Goal: Task Accomplishment & Management: Use online tool/utility

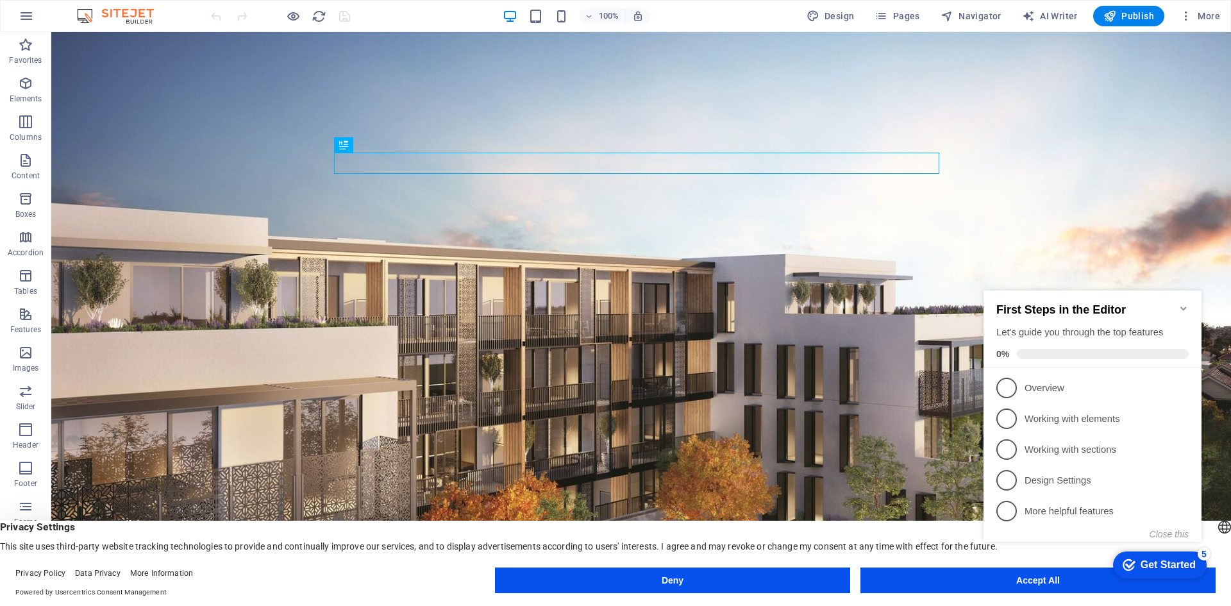
click at [1183, 303] on icon "Minimize checklist" at bounding box center [1183, 308] width 10 height 10
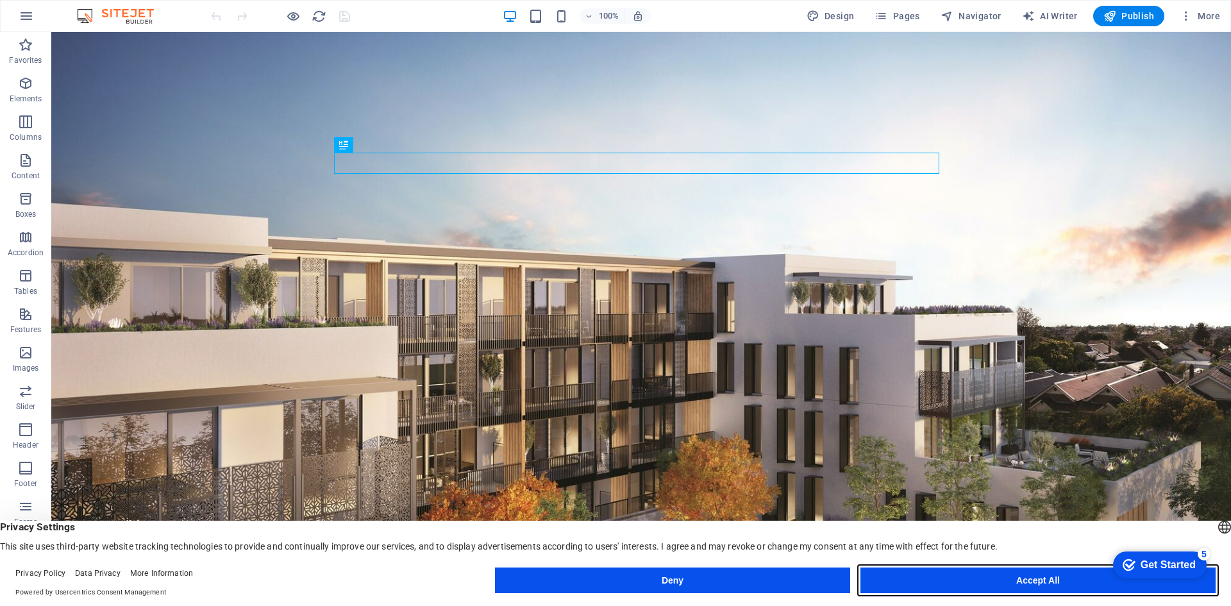
click at [1009, 577] on button "Accept All" at bounding box center [1037, 580] width 355 height 26
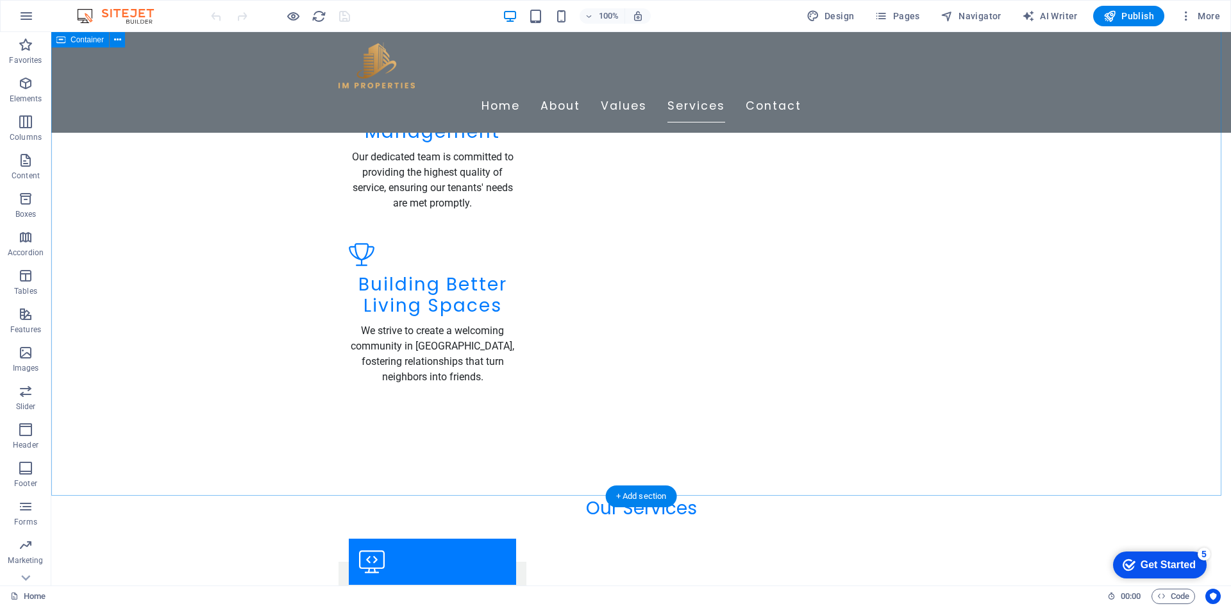
scroll to position [1730, 0]
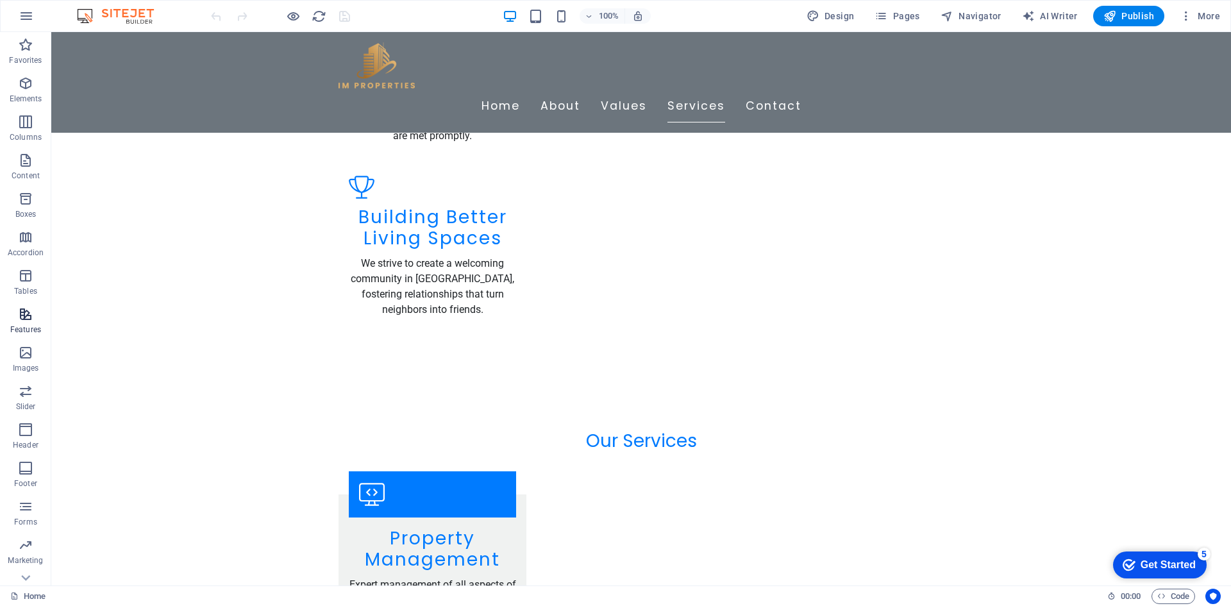
click at [28, 333] on p "Features" at bounding box center [25, 329] width 31 height 10
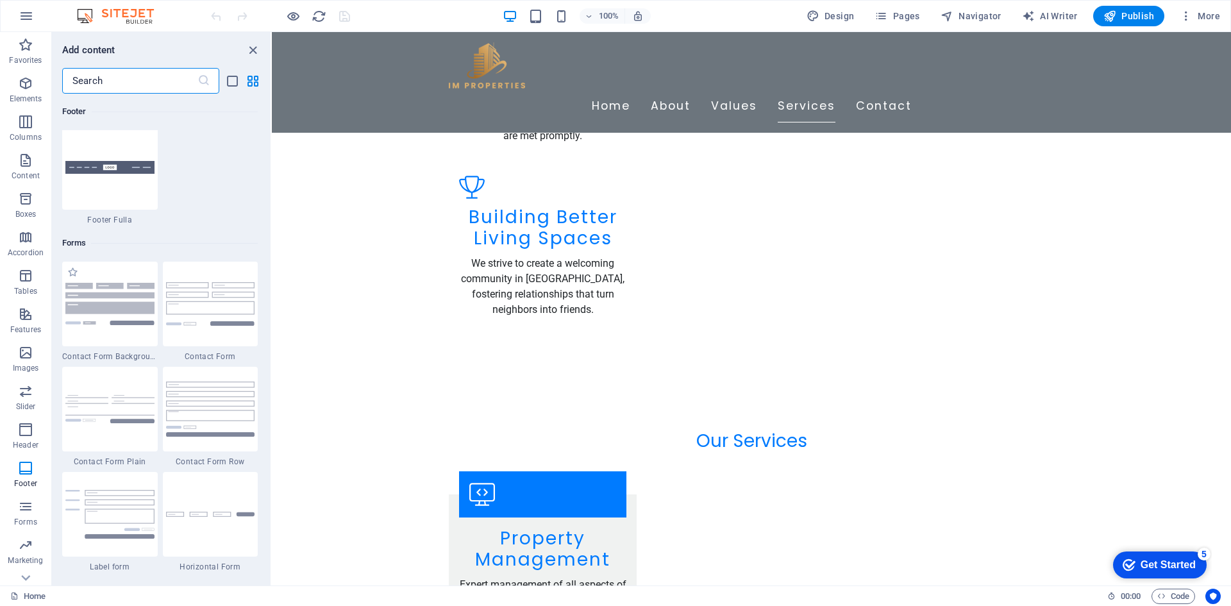
scroll to position [9354, 0]
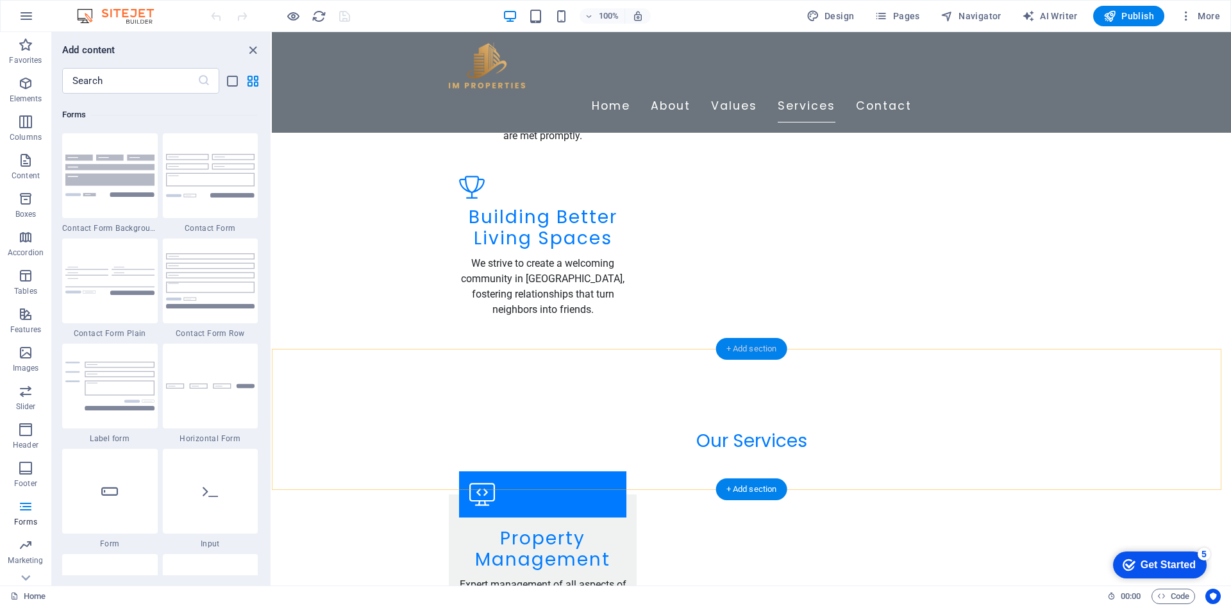
click at [758, 351] on div "+ Add section" at bounding box center [751, 349] width 71 height 22
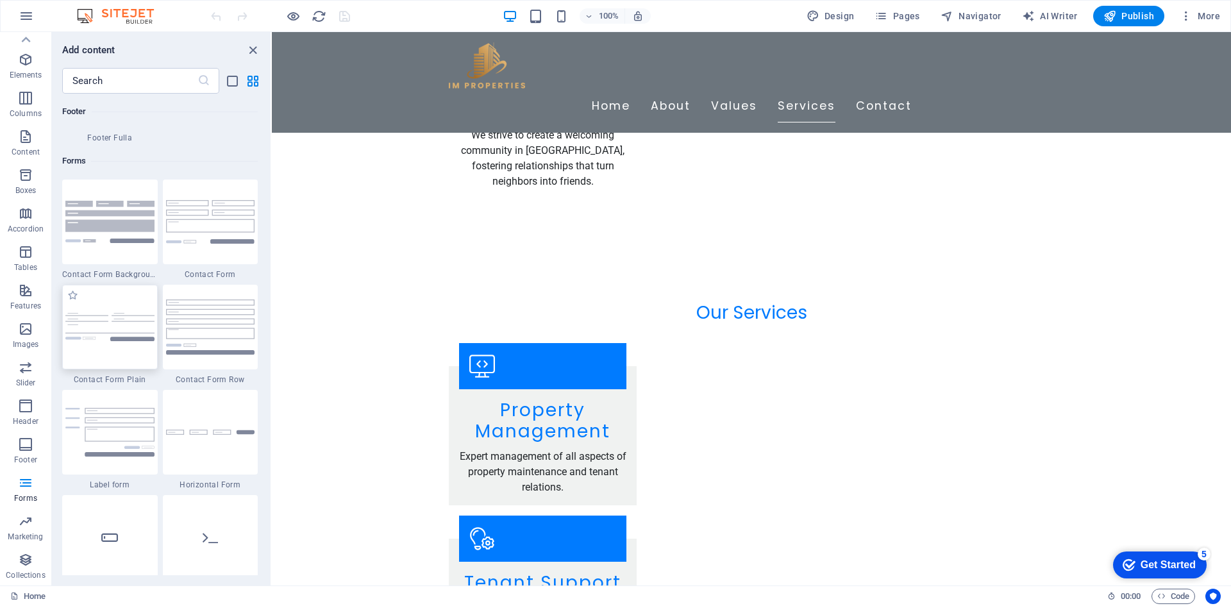
scroll to position [9292, 0]
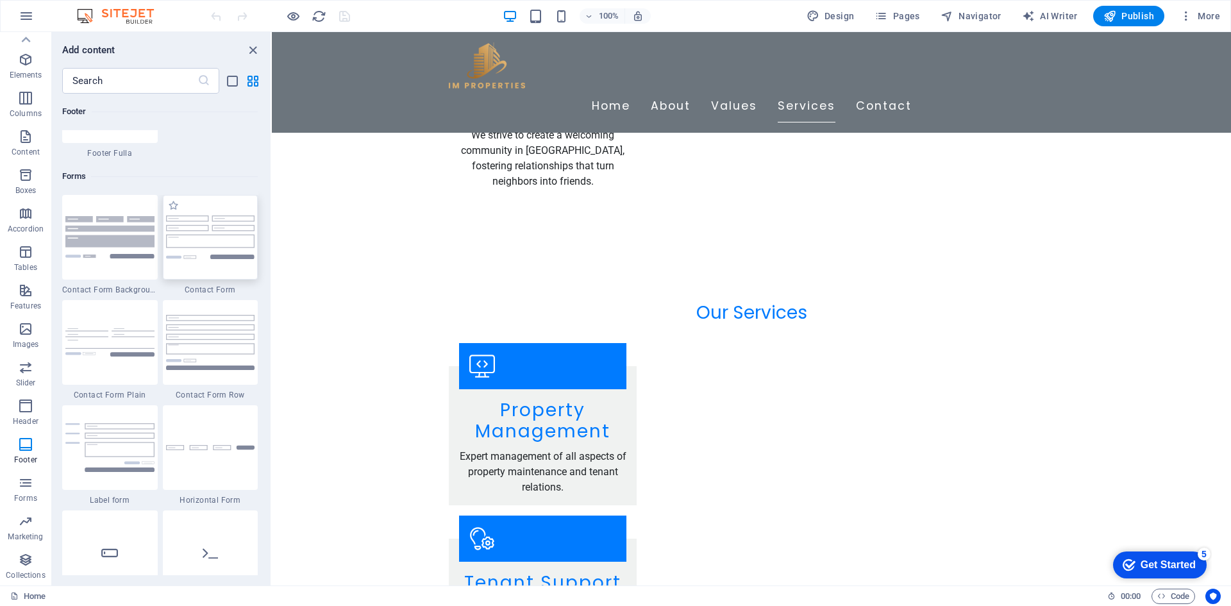
click at [224, 242] on img at bounding box center [210, 236] width 89 height 43
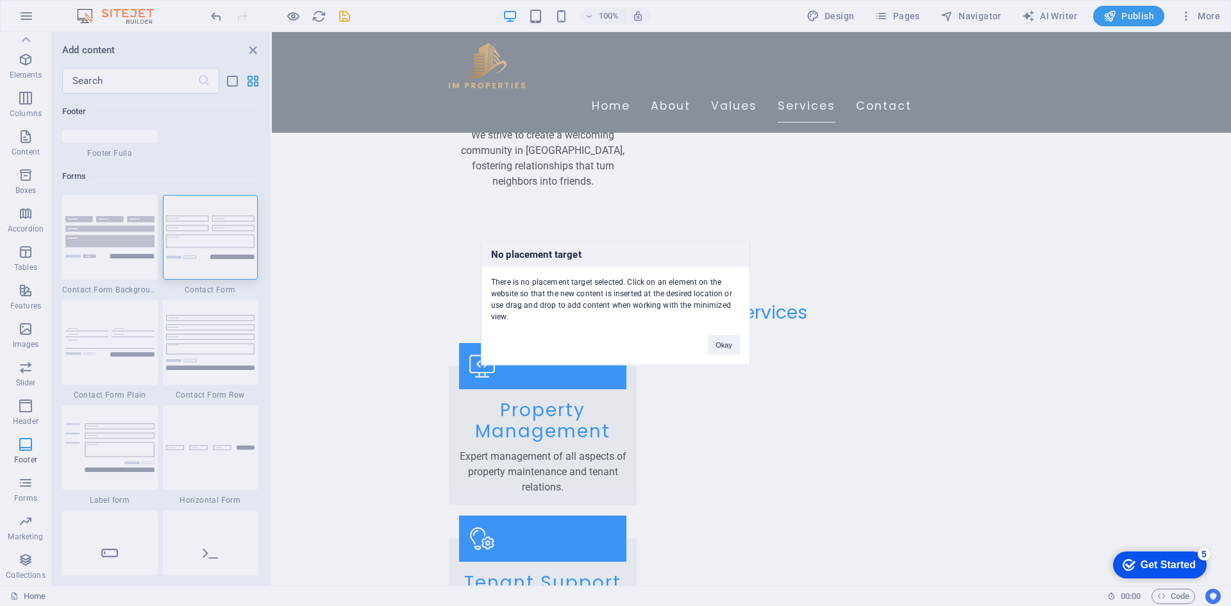
drag, startPoint x: 224, startPoint y: 242, endPoint x: 235, endPoint y: 260, distance: 21.0
click at [235, 260] on div "No placement target There is no placement target selected. Click on an element …" at bounding box center [615, 303] width 1231 height 606
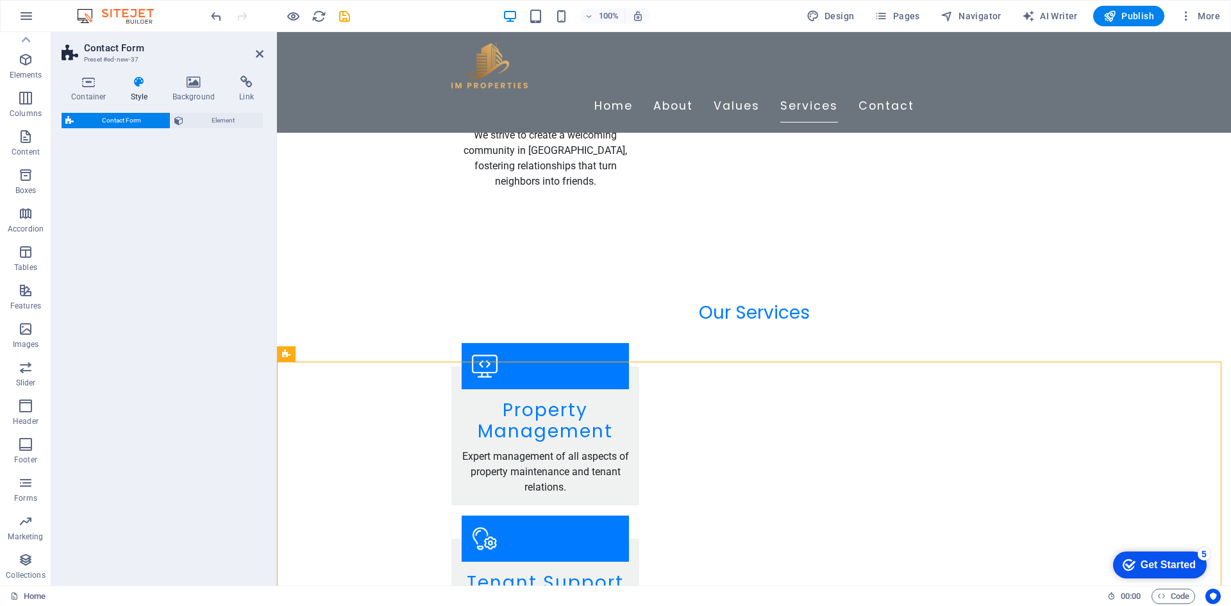
select select "rem"
select select "preset-contact-form-v3-default"
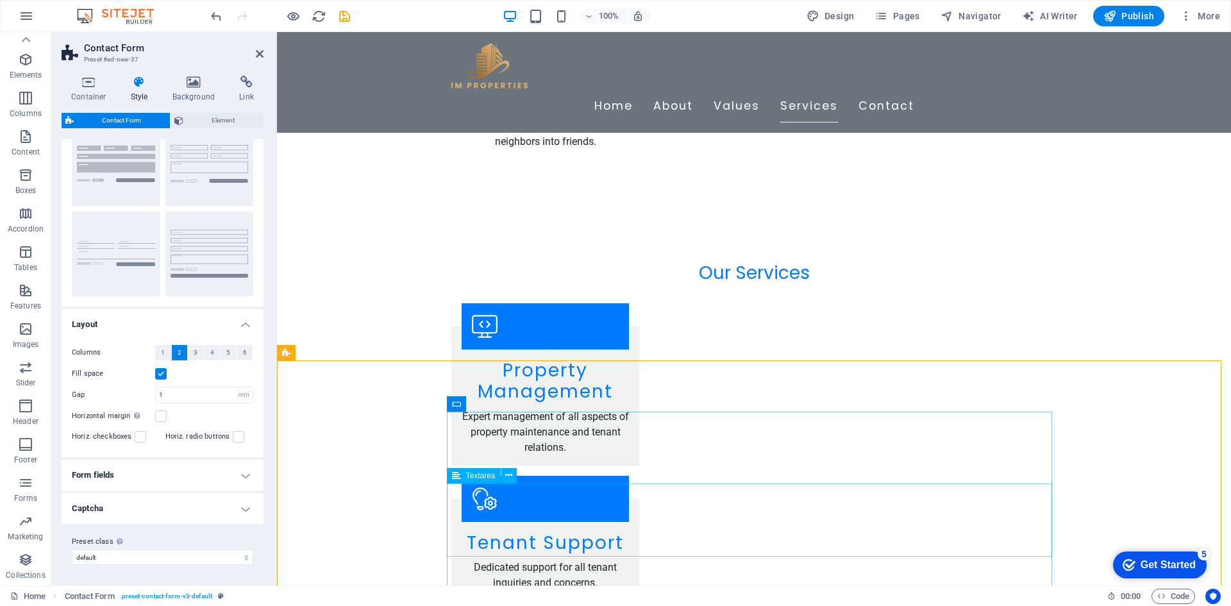
scroll to position [1987, 0]
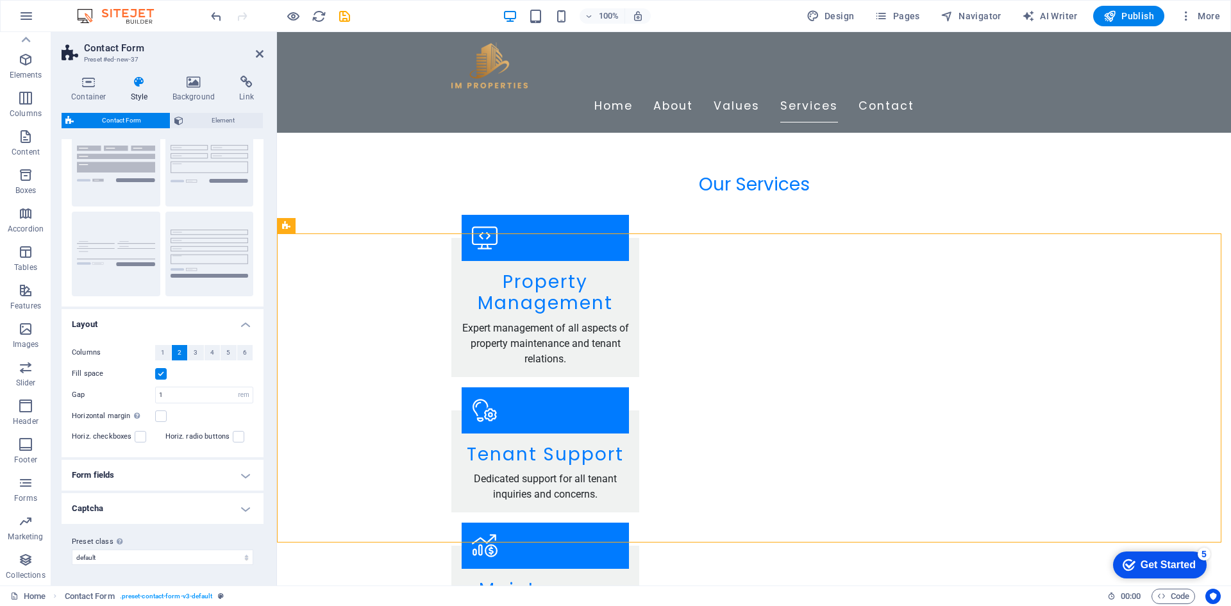
click at [139, 480] on h4 "Form fields" at bounding box center [163, 475] width 202 height 31
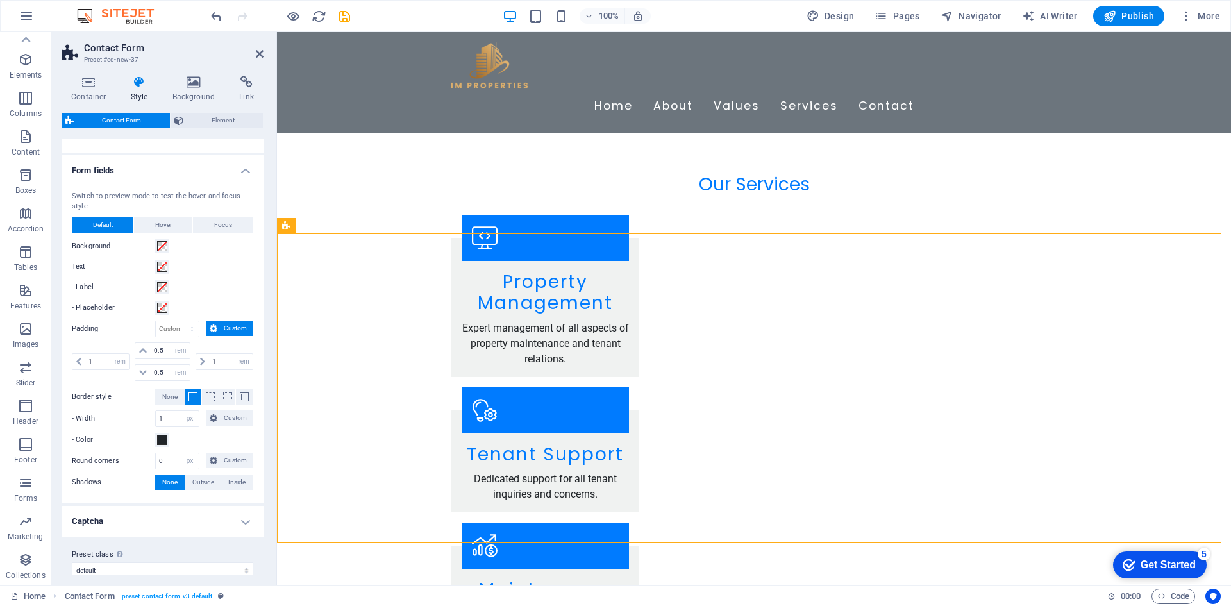
scroll to position [368, 0]
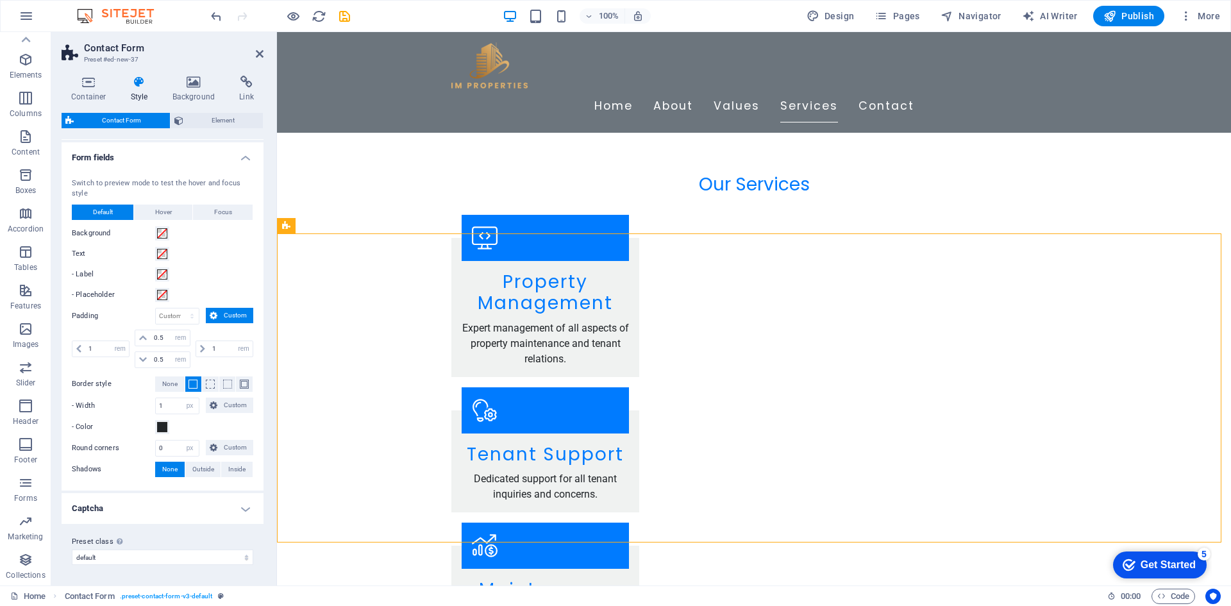
click at [149, 510] on h4 "Captcha" at bounding box center [163, 508] width 202 height 31
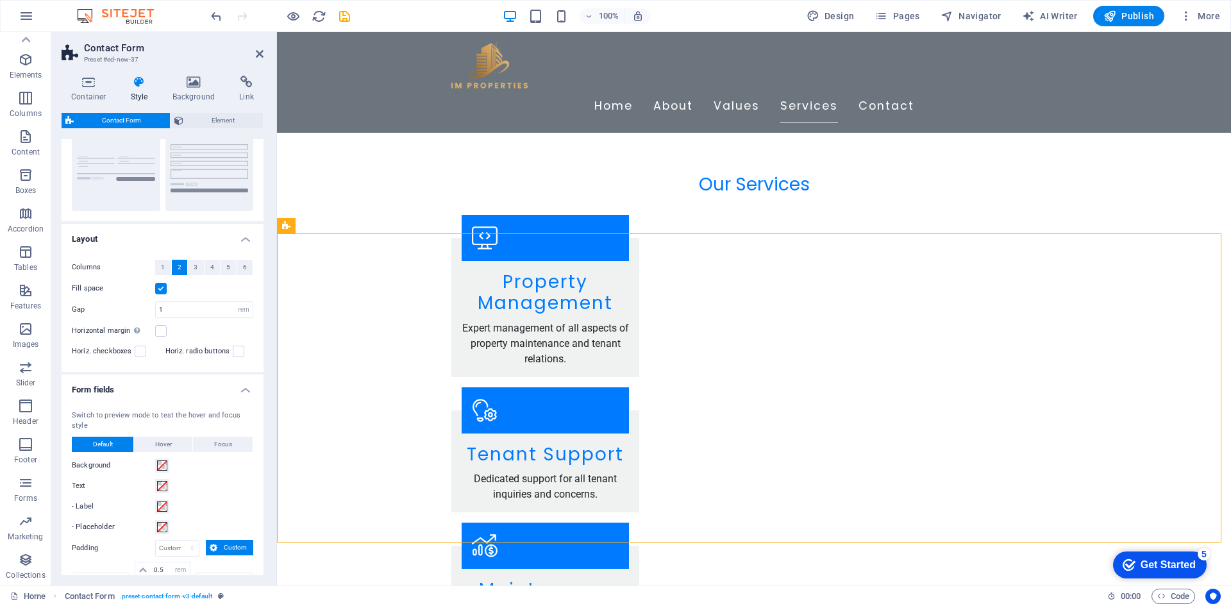
scroll to position [0, 0]
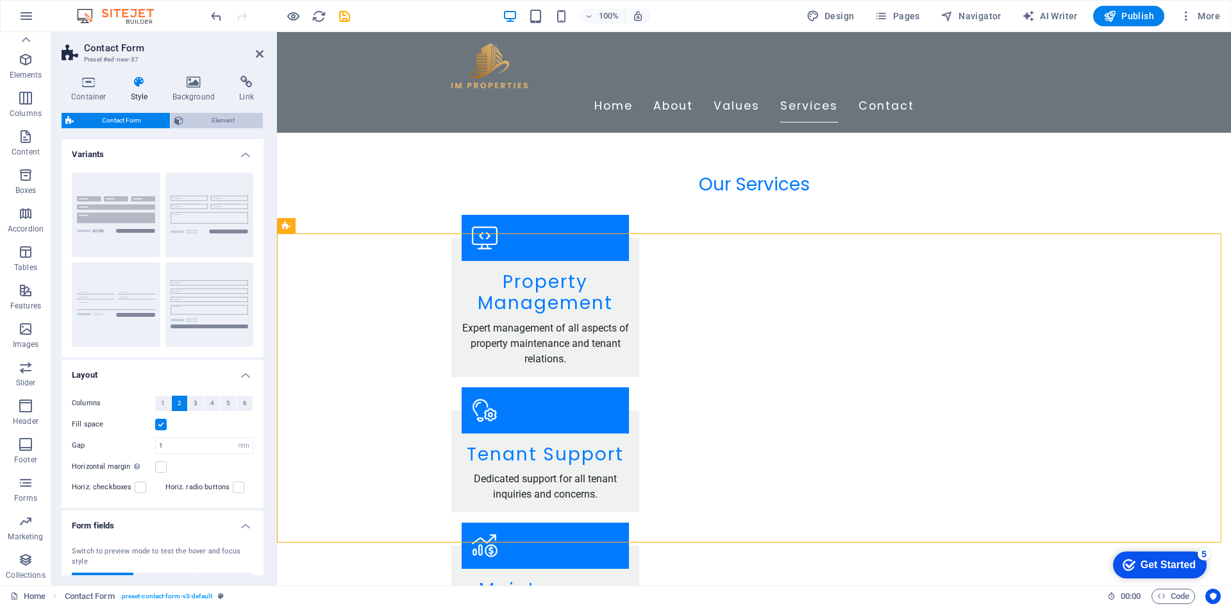
click at [192, 126] on span "Element" at bounding box center [223, 120] width 72 height 15
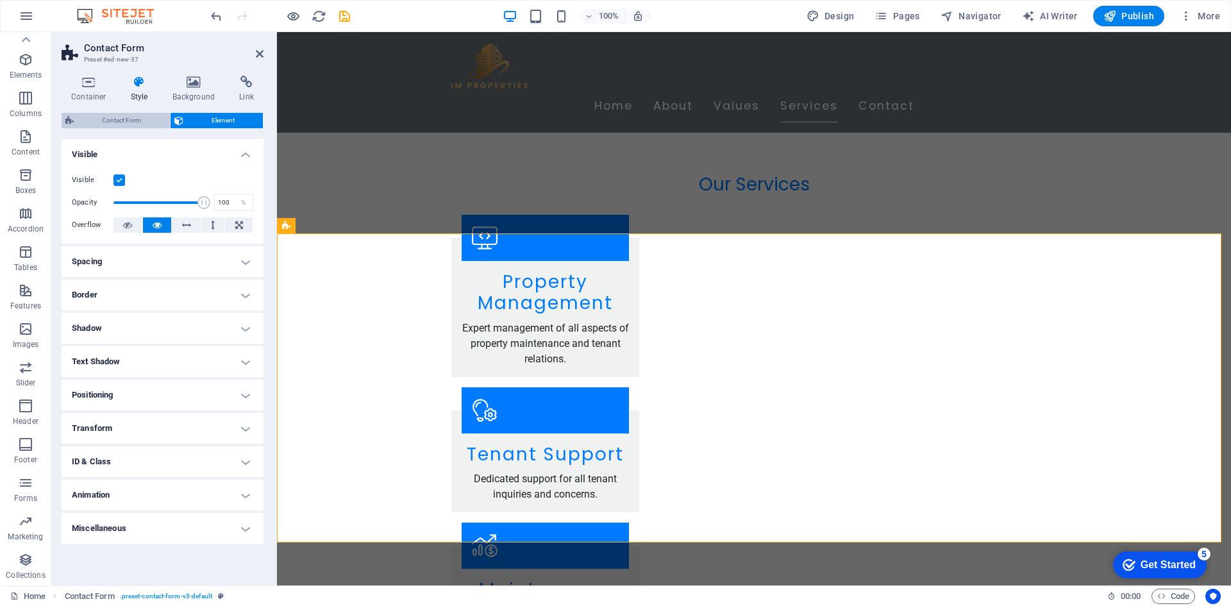
click at [98, 122] on span "Contact Form" at bounding box center [122, 120] width 88 height 15
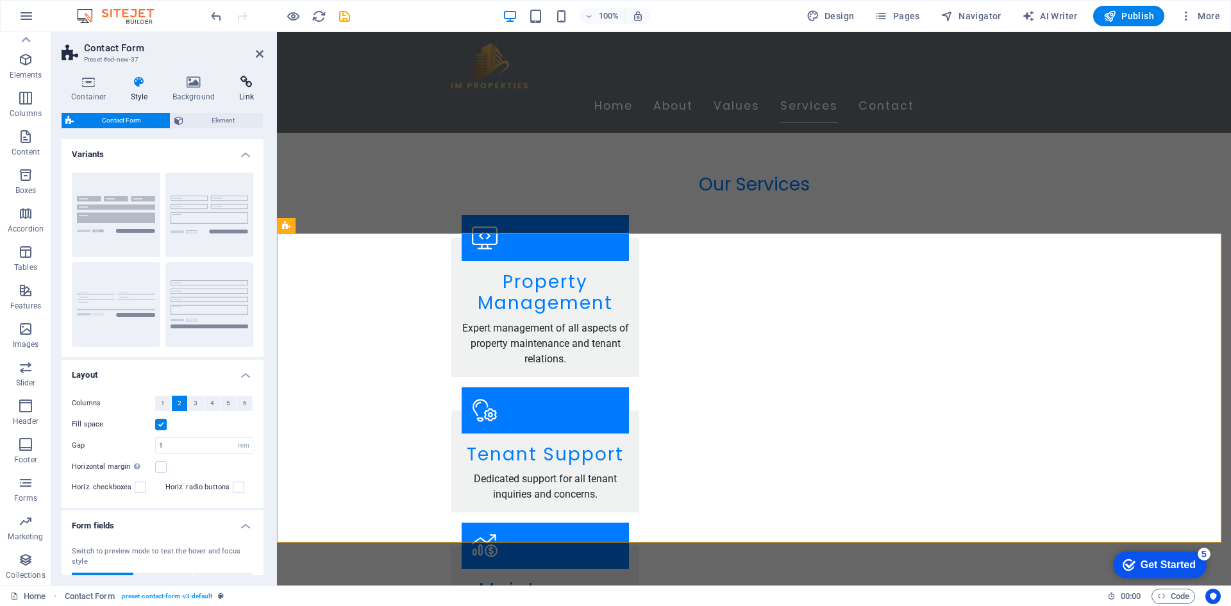
click at [244, 87] on icon at bounding box center [246, 82] width 34 height 13
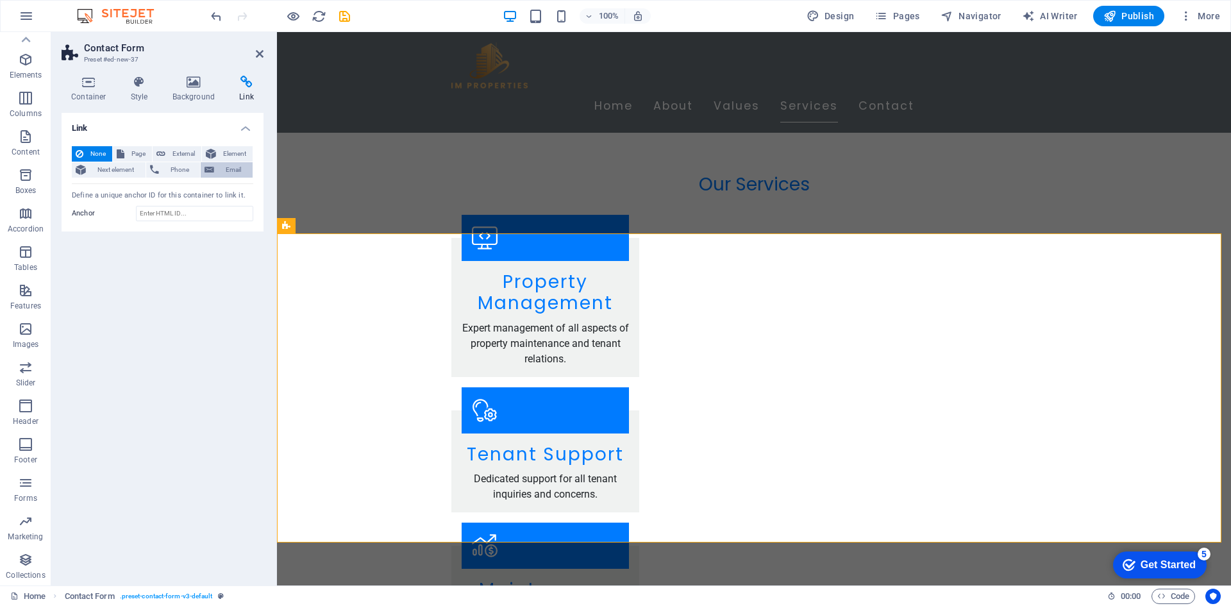
click at [242, 170] on span "Email" at bounding box center [233, 169] width 31 height 15
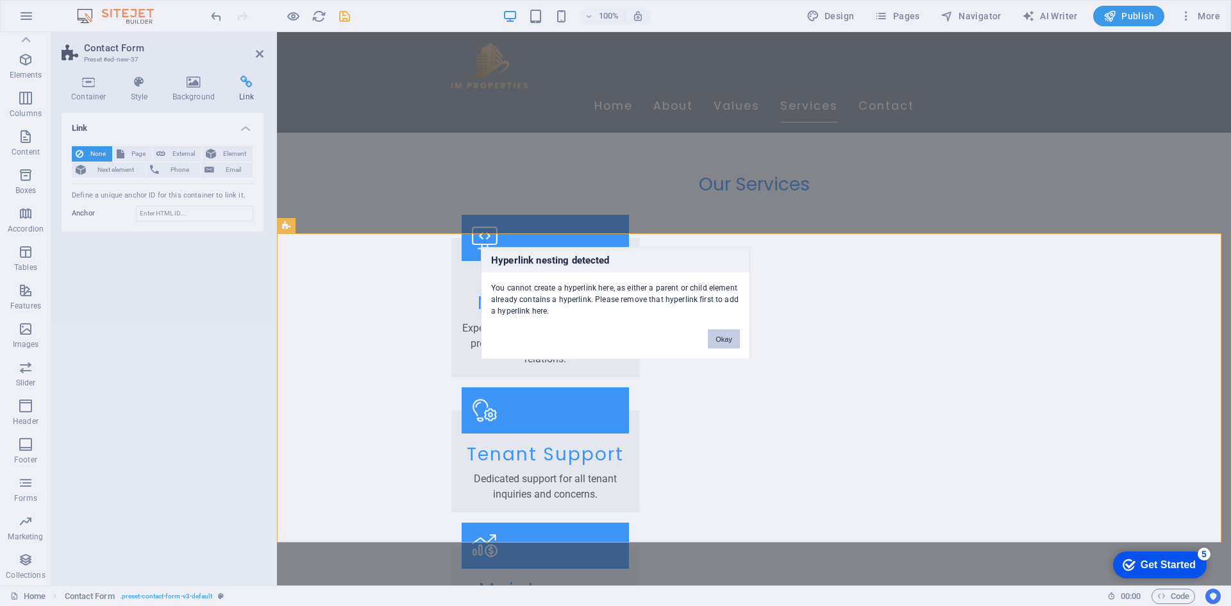
click at [729, 338] on button "Okay" at bounding box center [724, 338] width 32 height 19
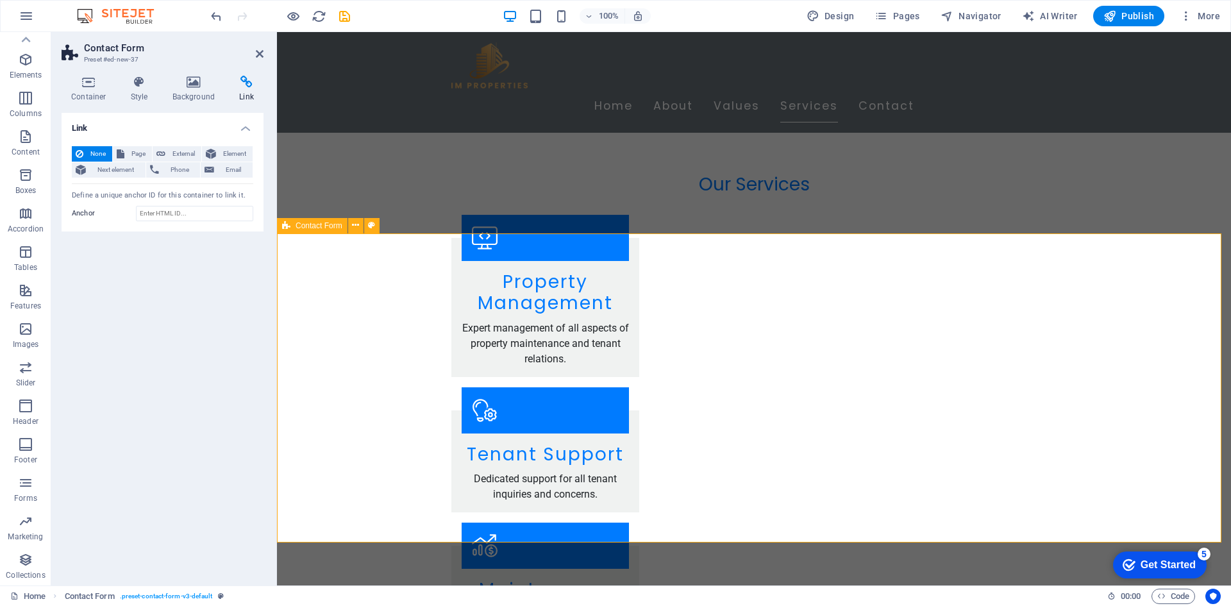
click at [359, 228] on icon at bounding box center [355, 225] width 7 height 13
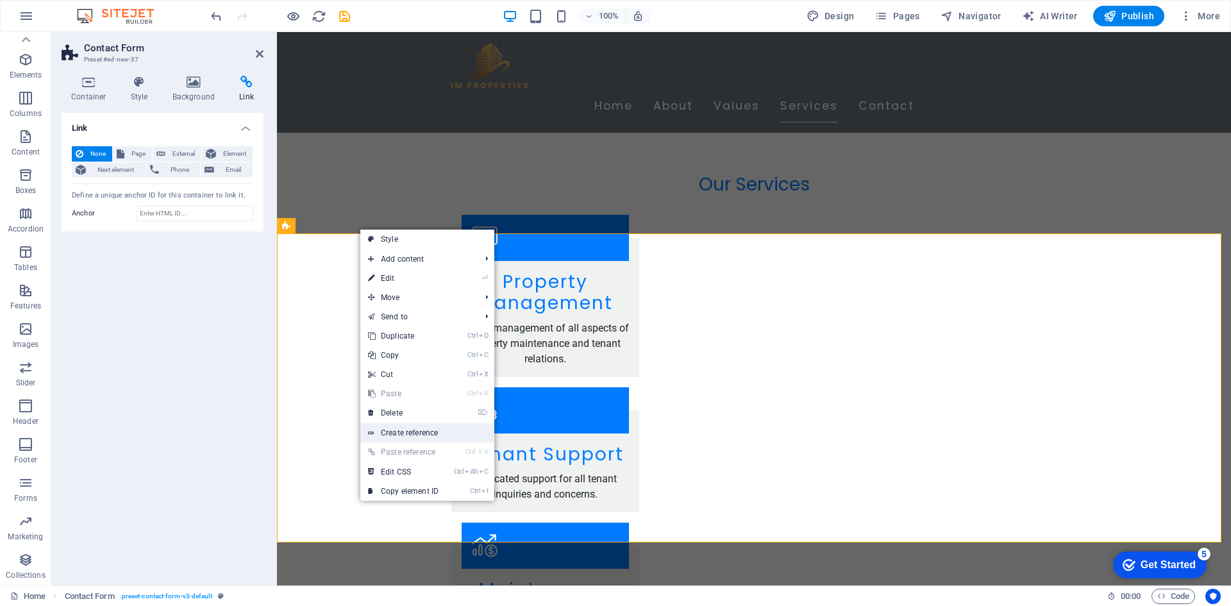
drag, startPoint x: 401, startPoint y: 437, endPoint x: 126, endPoint y: 404, distance: 277.6
click at [401, 437] on link "Create reference" at bounding box center [427, 432] width 134 height 19
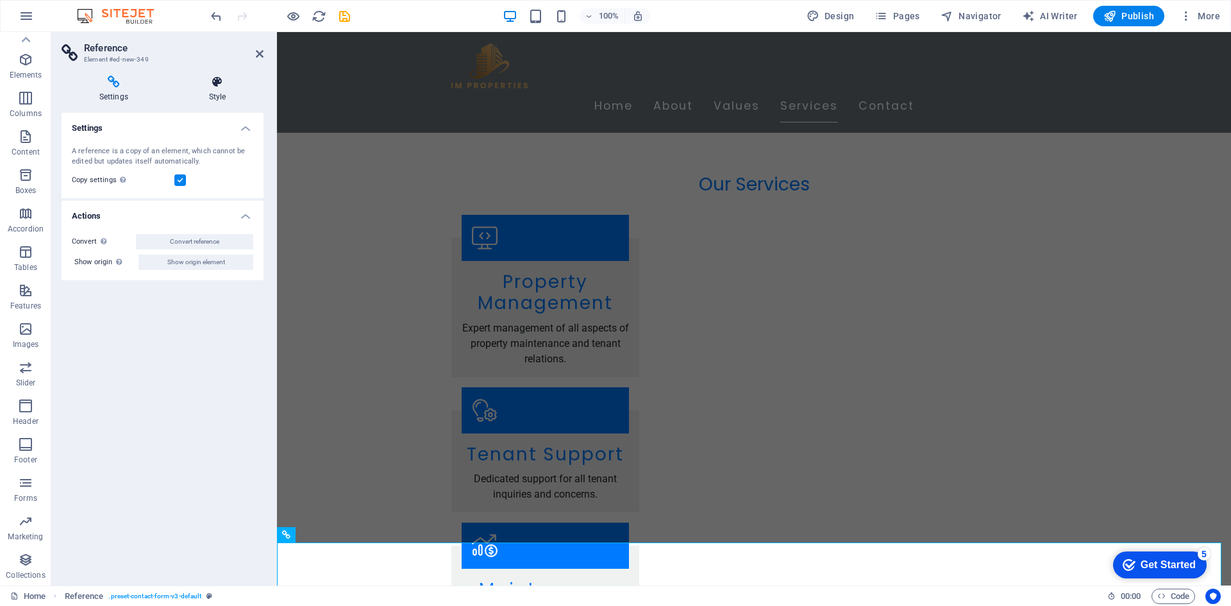
click at [241, 99] on h4 "Style" at bounding box center [217, 89] width 92 height 27
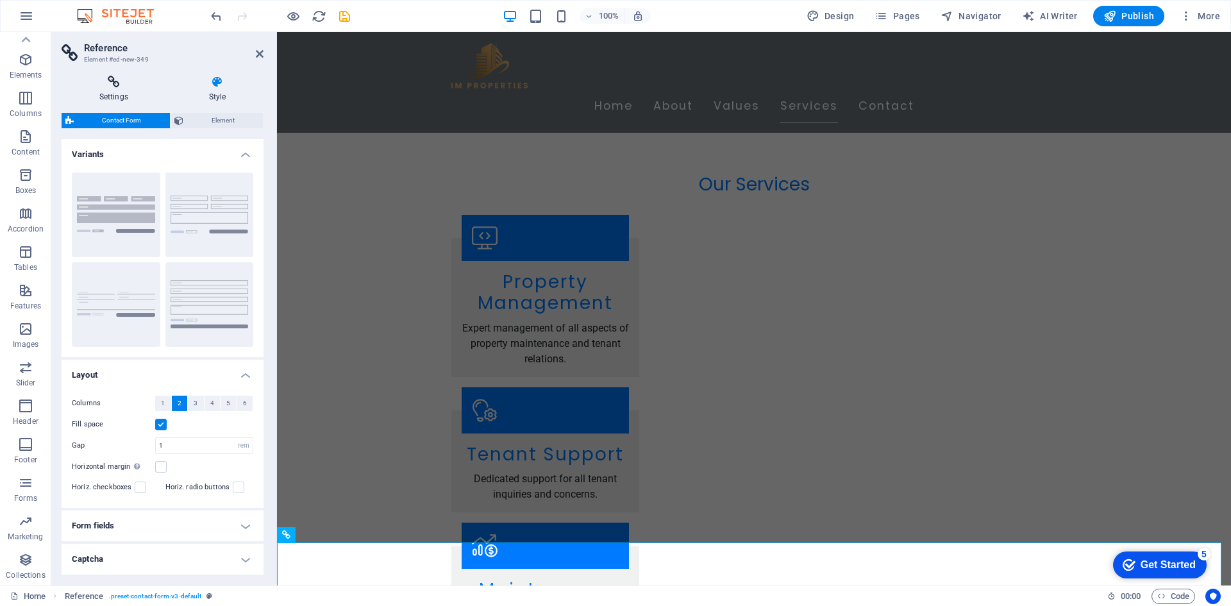
click at [102, 98] on h4 "Settings" at bounding box center [117, 89] width 110 height 27
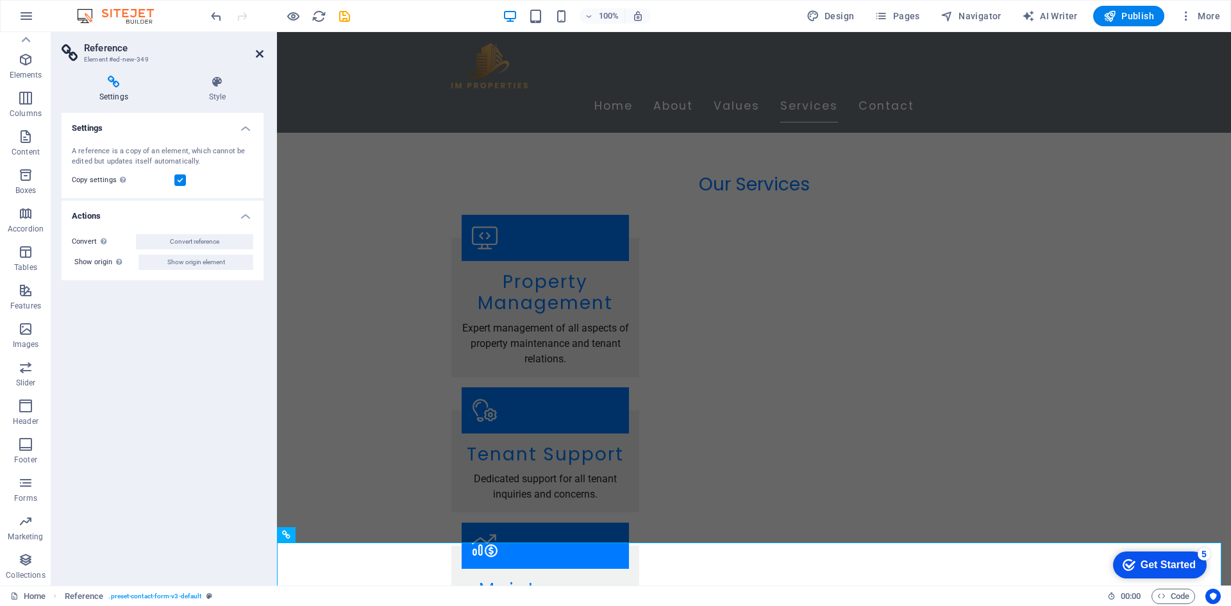
click at [263, 56] on aside "Reference Element #ed-new-349 Settings Style Settings A reference is a copy of …" at bounding box center [164, 308] width 226 height 553
click at [261, 56] on icon at bounding box center [260, 54] width 8 height 10
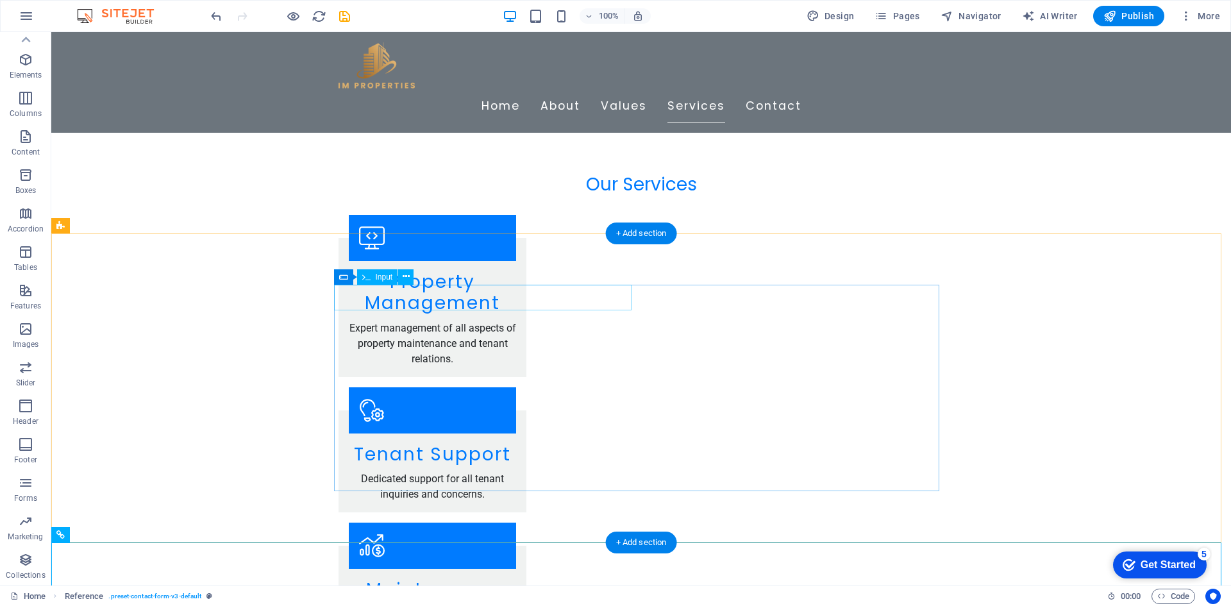
click at [377, 274] on span "Input" at bounding box center [384, 277] width 17 height 8
click at [381, 279] on span "Input" at bounding box center [384, 277] width 17 height 8
click at [402, 281] on icon at bounding box center [405, 276] width 7 height 13
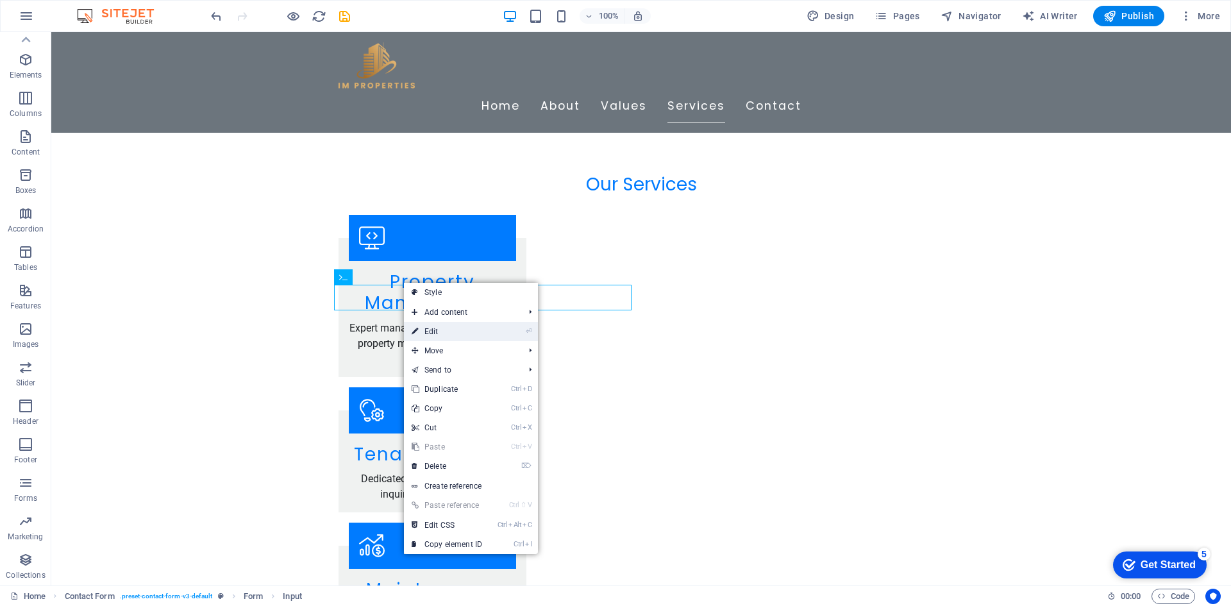
click at [511, 329] on li "⏎ Edit" at bounding box center [471, 331] width 134 height 19
drag, startPoint x: 468, startPoint y: 328, endPoint x: 190, endPoint y: 296, distance: 280.0
click at [468, 328] on link "⏎ Edit" at bounding box center [447, 331] width 86 height 19
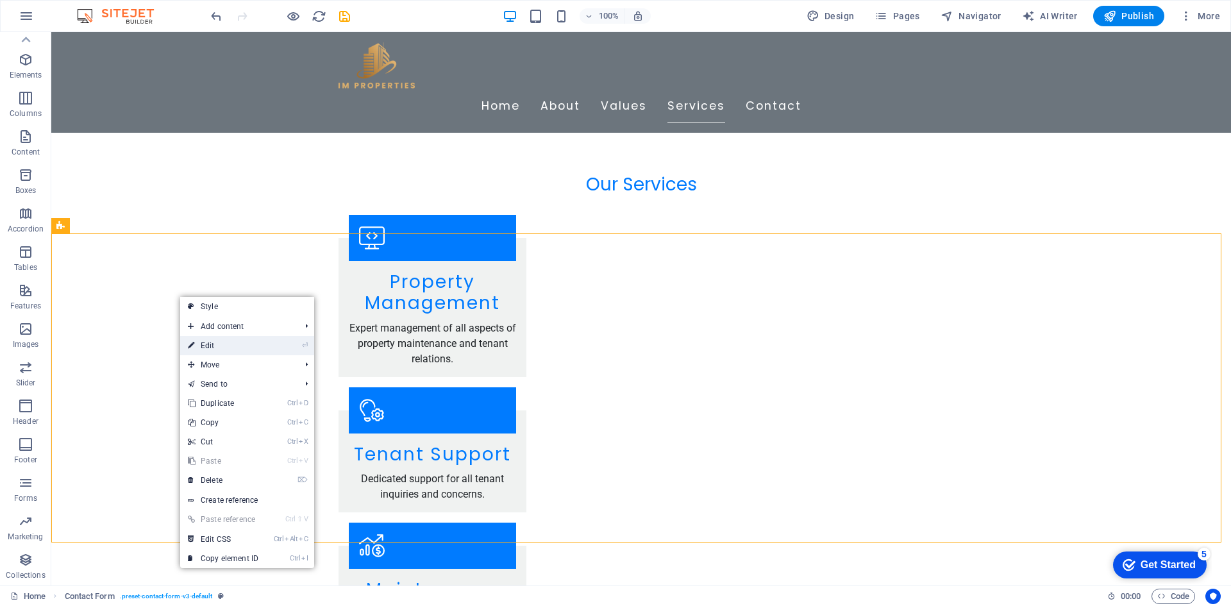
click at [247, 347] on link "⏎ Edit" at bounding box center [223, 345] width 86 height 19
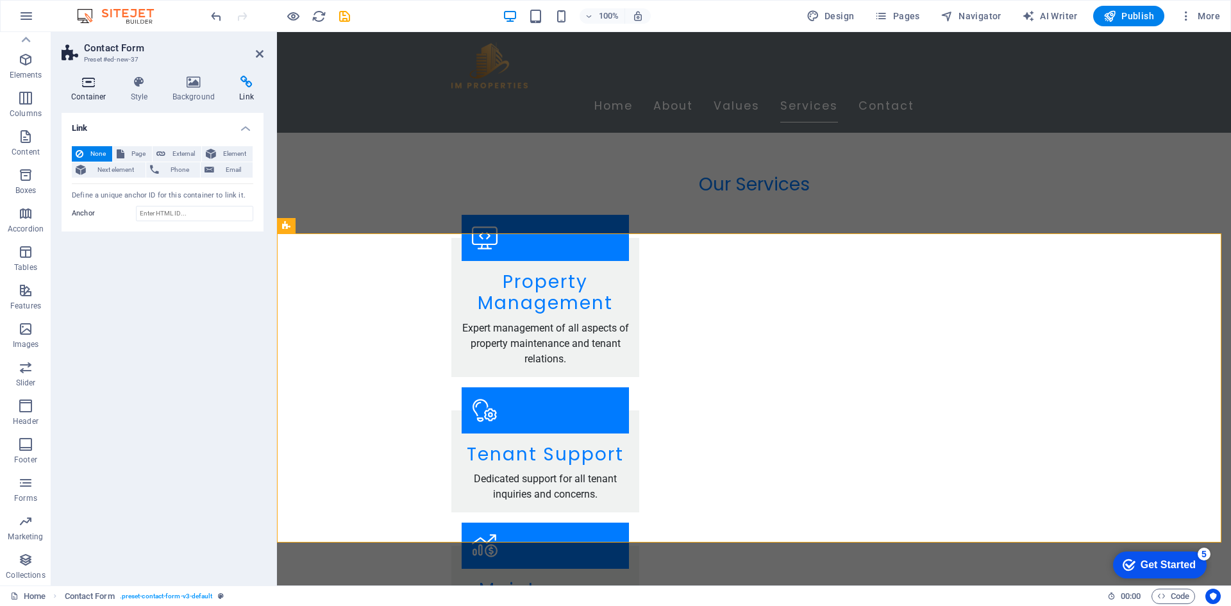
click at [104, 90] on h4 "Container" at bounding box center [92, 89] width 60 height 27
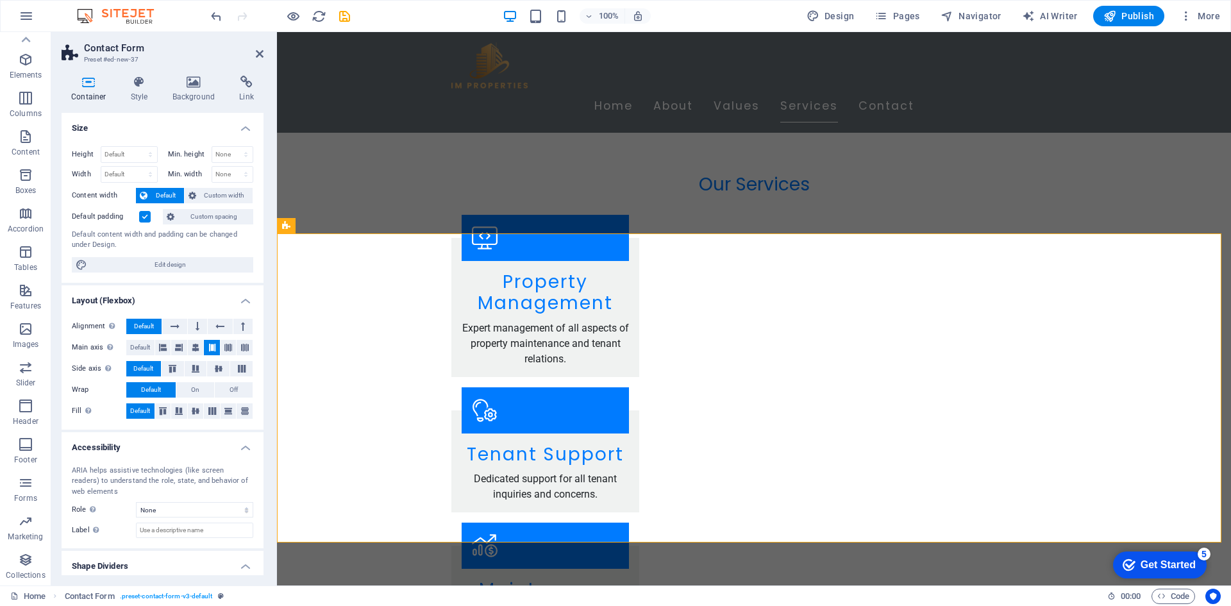
click at [112, 50] on h2 "Contact Form" at bounding box center [173, 48] width 179 height 12
click at [135, 90] on h4 "Style" at bounding box center [142, 89] width 42 height 27
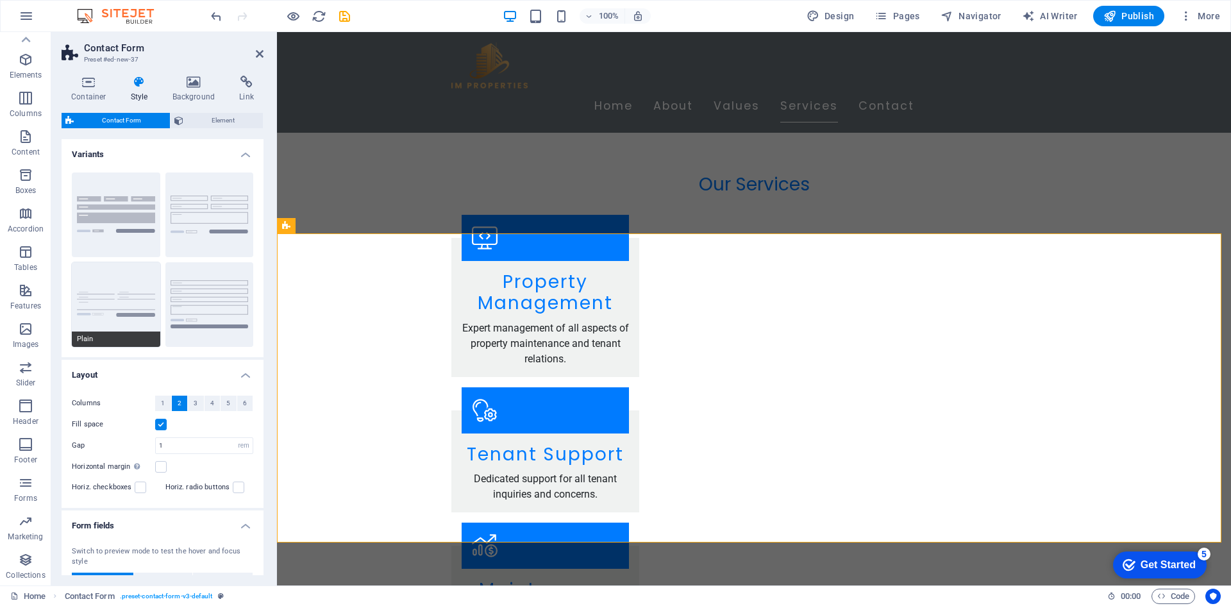
click at [137, 291] on button "Plain" at bounding box center [116, 304] width 88 height 85
select select "DISABLED_OPTION_VALUE"
type input "0"
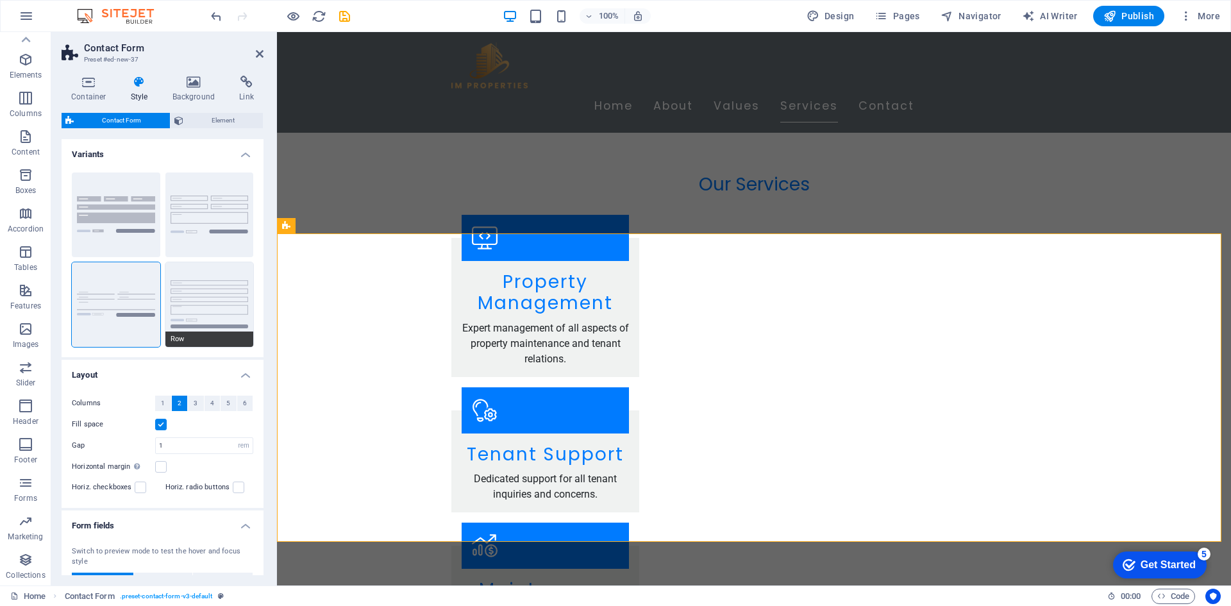
click at [167, 301] on button "Row" at bounding box center [209, 304] width 88 height 85
type input "1"
select select "px"
type input "1"
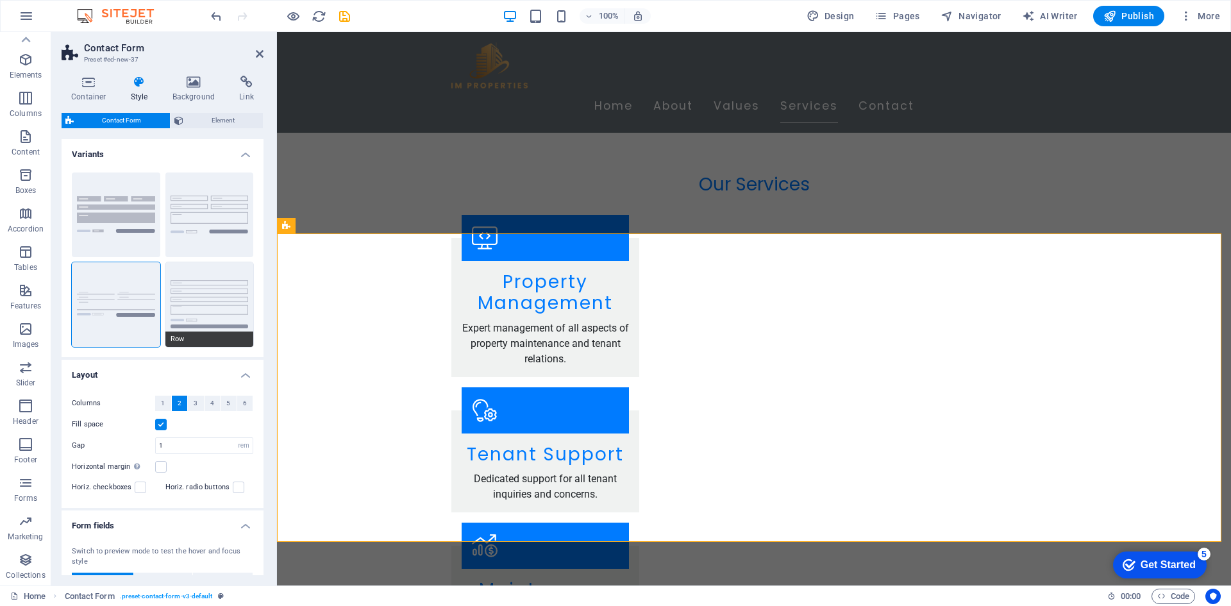
type input "1"
click at [125, 287] on button "Plain" at bounding box center [116, 304] width 88 height 85
select select "DISABLED_OPTION_VALUE"
type input "0"
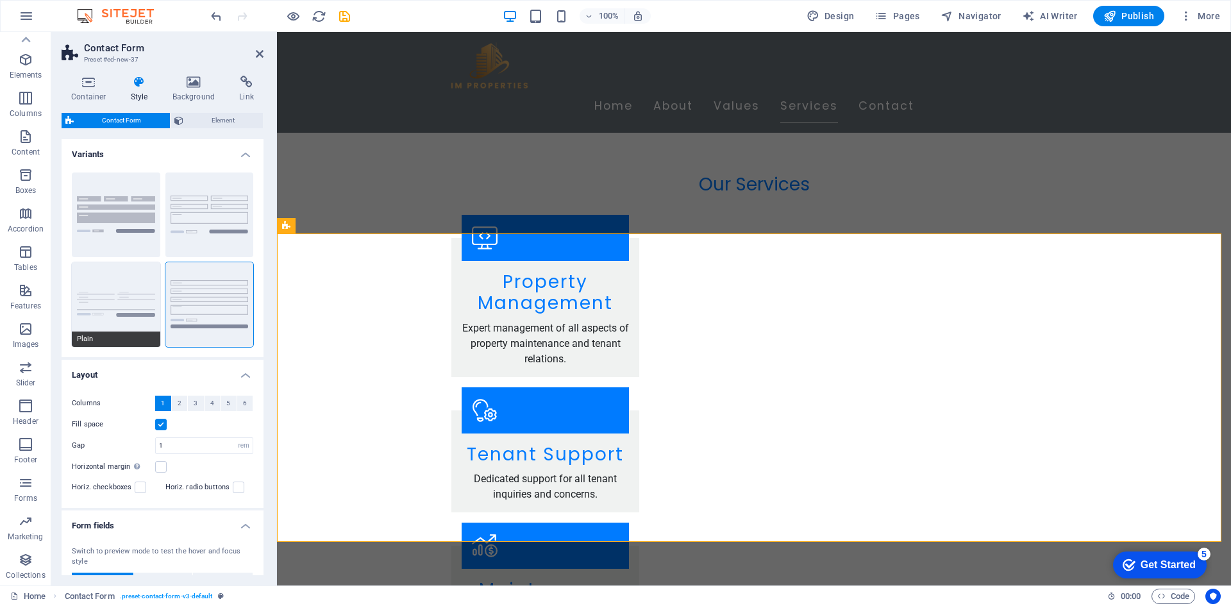
type input "0"
click at [123, 198] on button "Background" at bounding box center [116, 214] width 88 height 85
type input "1"
select select "px"
type input "1"
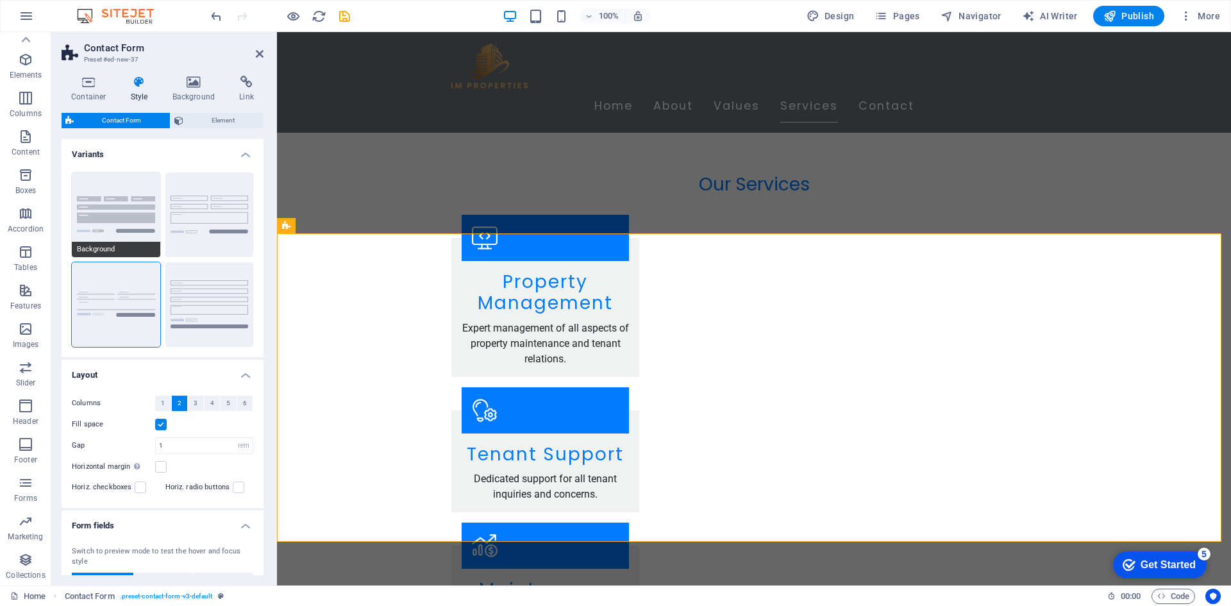
type input "1"
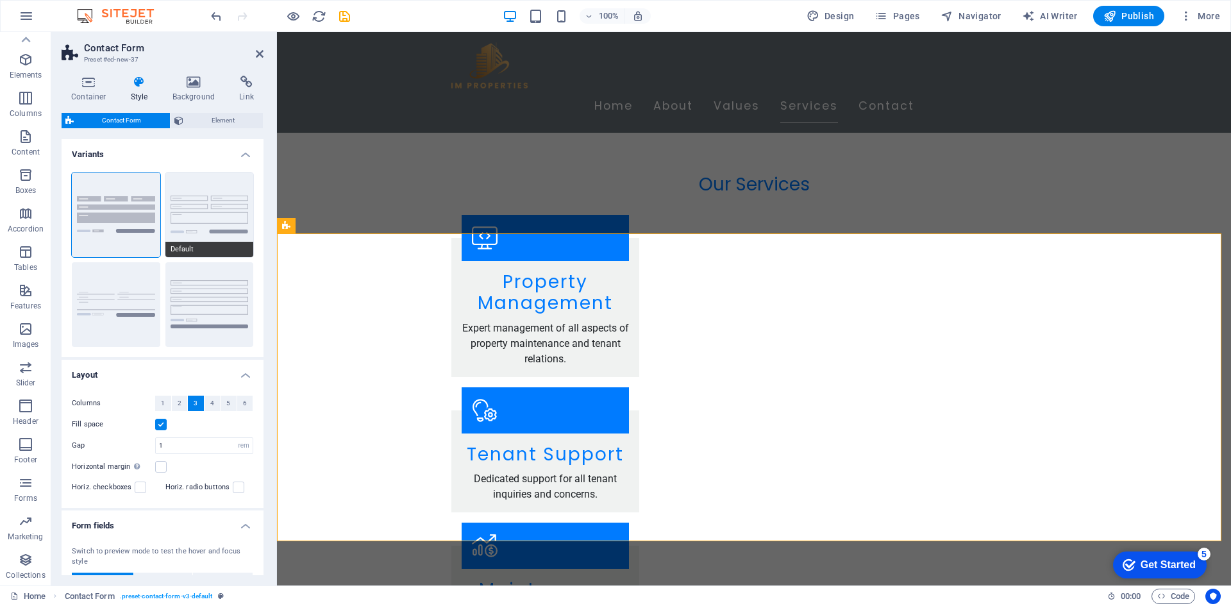
click at [248, 203] on button "Default" at bounding box center [209, 214] width 88 height 85
click at [198, 83] on icon at bounding box center [194, 82] width 62 height 13
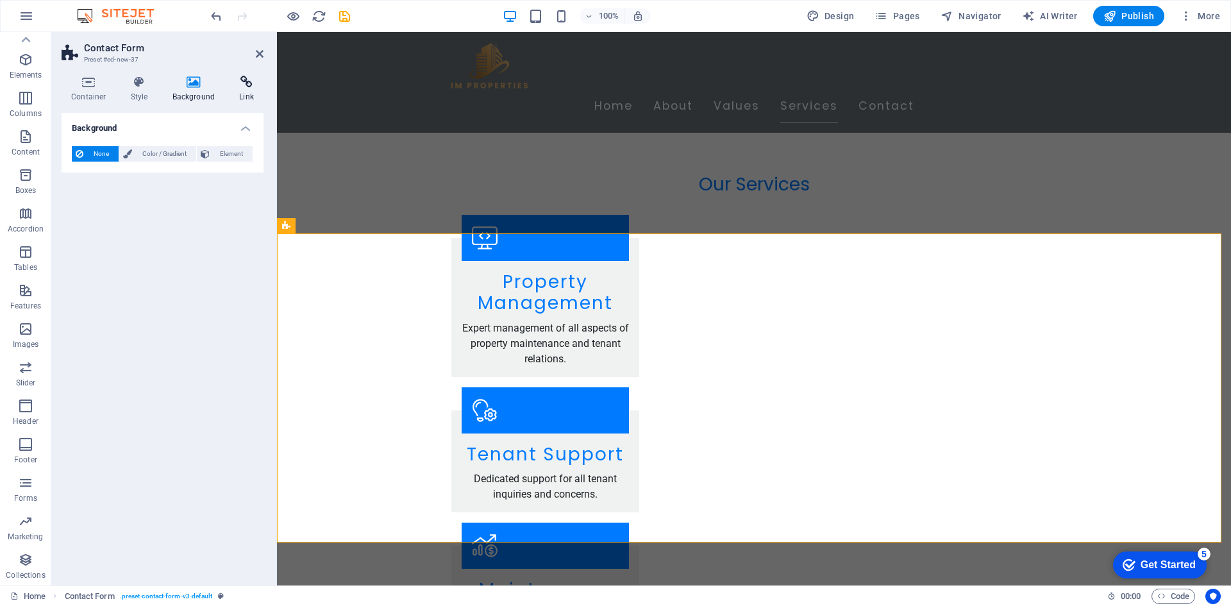
click at [238, 87] on icon at bounding box center [246, 82] width 34 height 13
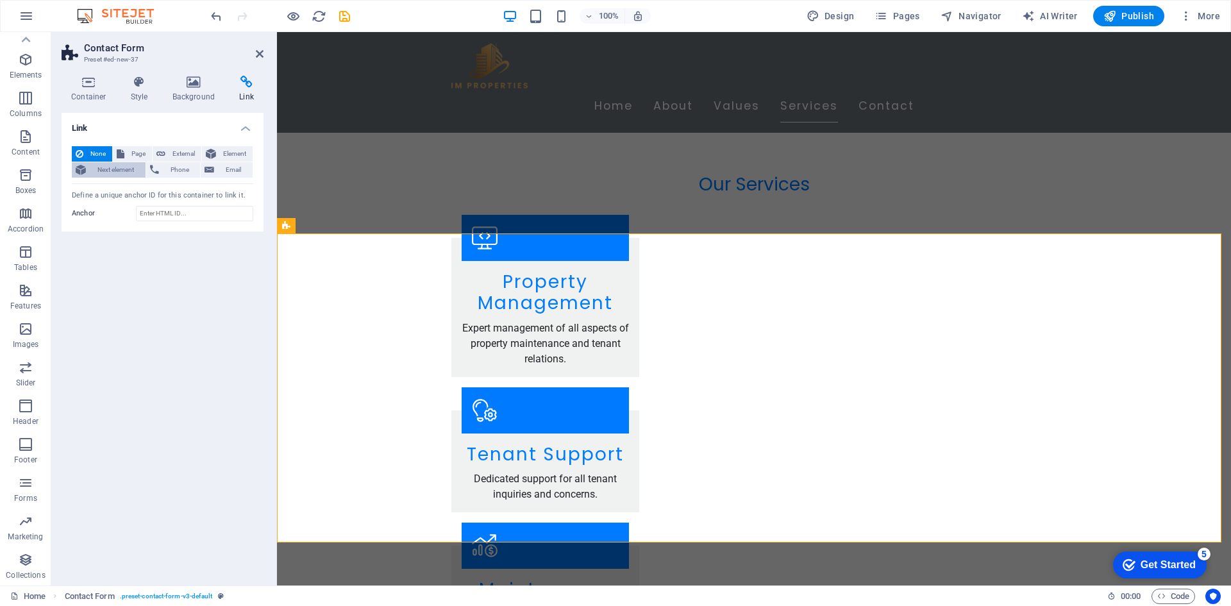
click at [97, 172] on span "Next element" at bounding box center [116, 169] width 52 height 15
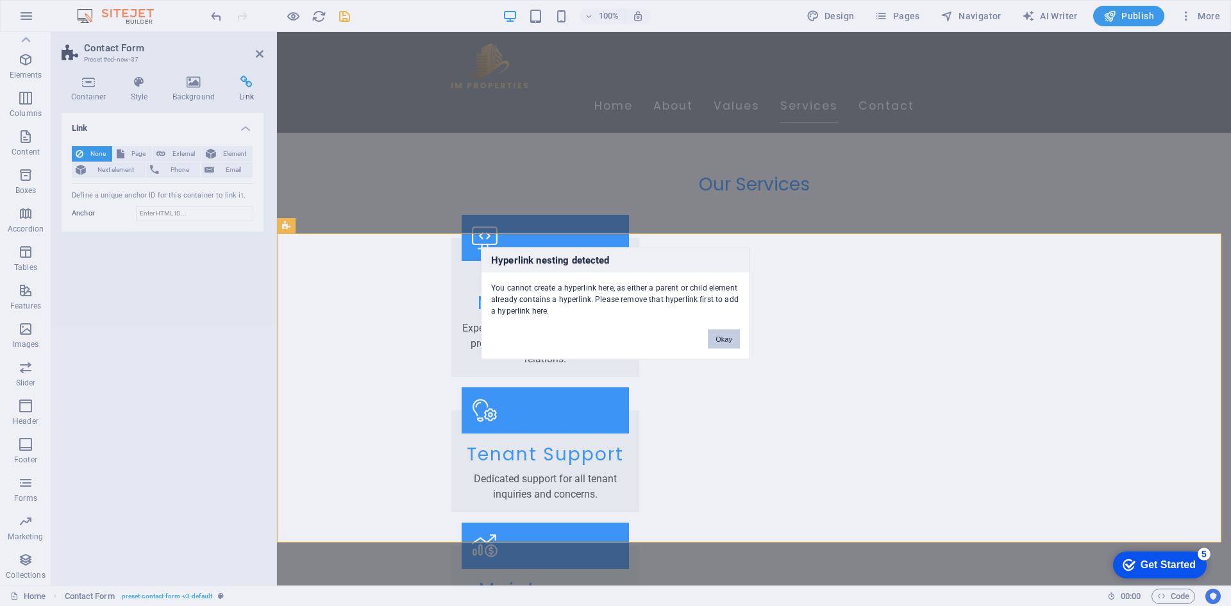
click at [716, 341] on button "Okay" at bounding box center [724, 338] width 32 height 19
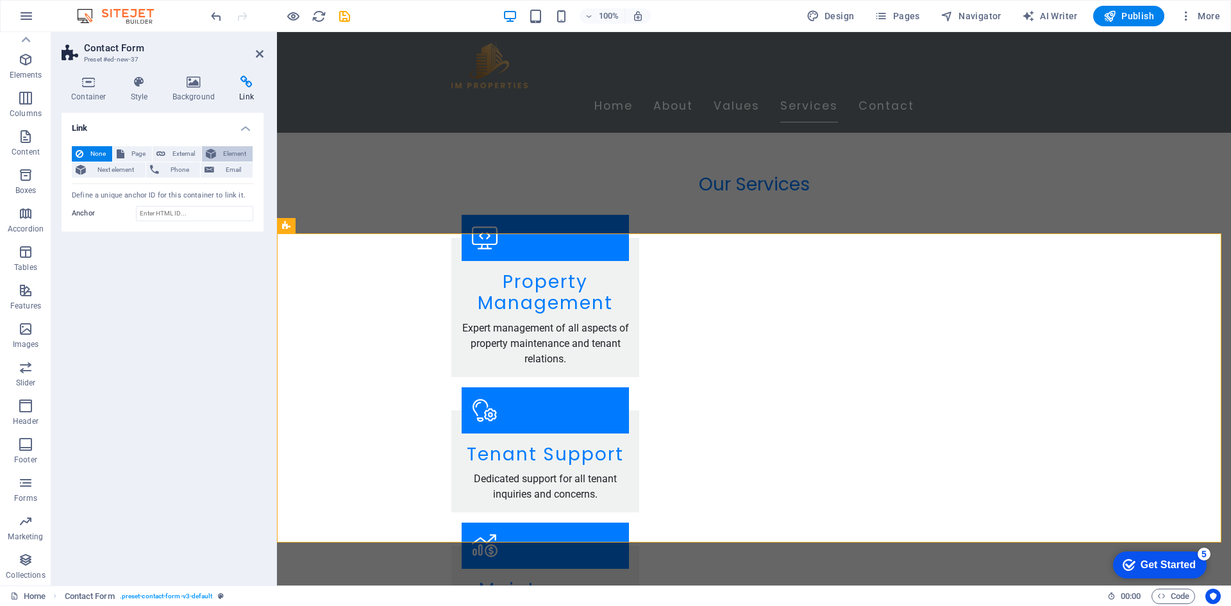
click at [223, 154] on span "Element" at bounding box center [234, 153] width 29 height 15
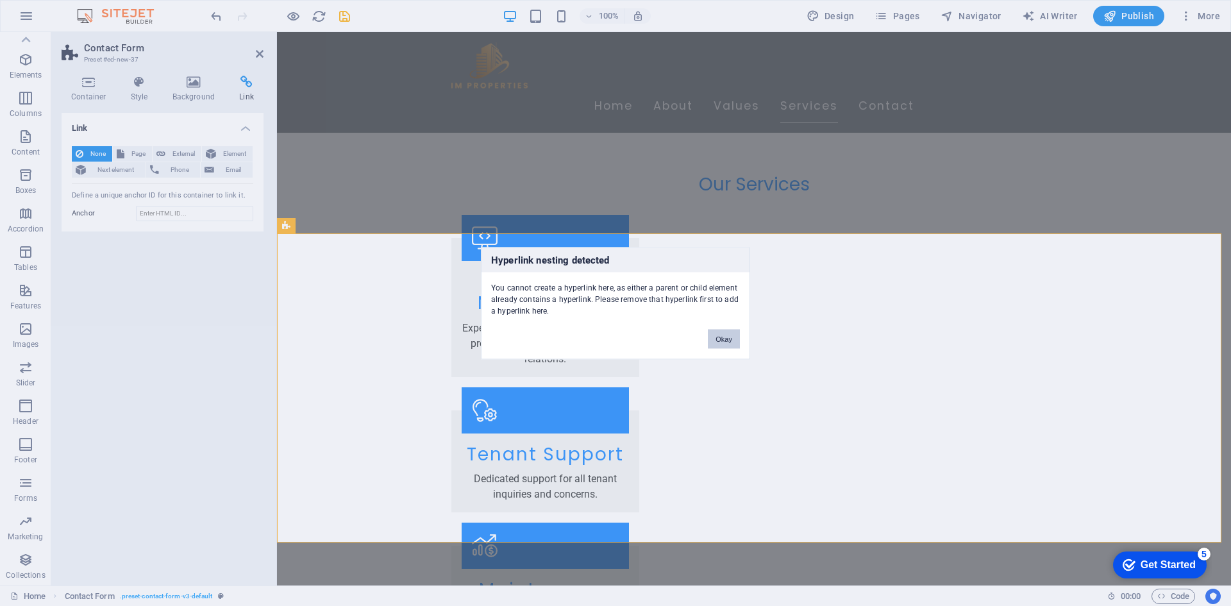
drag, startPoint x: 711, startPoint y: 340, endPoint x: 244, endPoint y: 254, distance: 475.2
click at [711, 340] on button "Okay" at bounding box center [724, 338] width 32 height 19
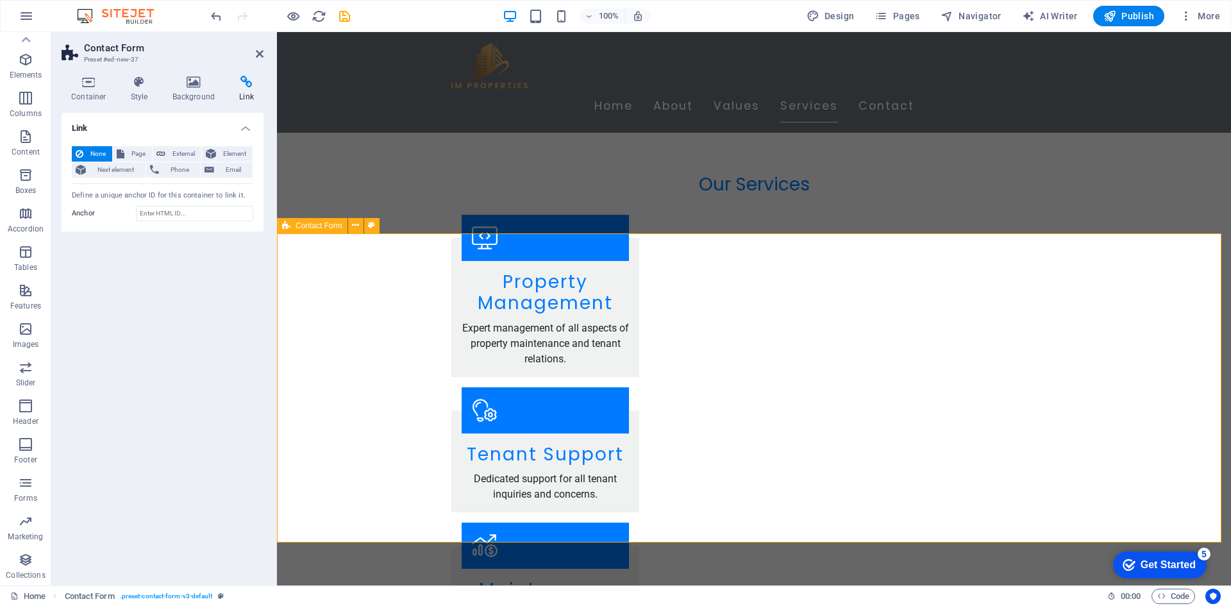
click at [374, 226] on icon at bounding box center [371, 225] width 7 height 13
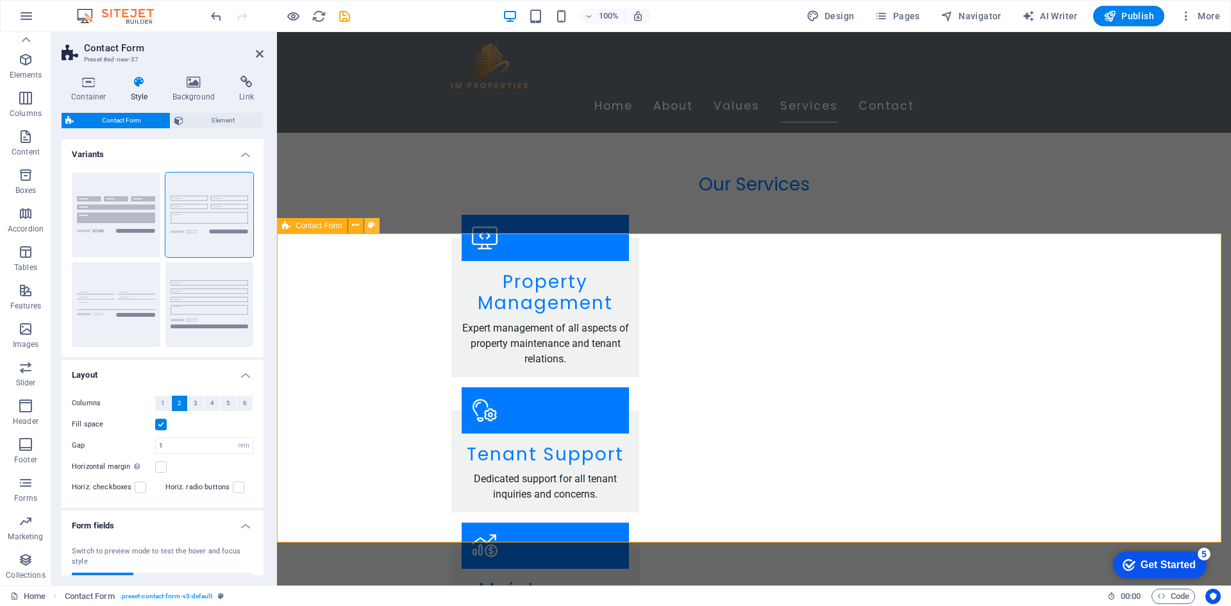
click at [374, 226] on icon at bounding box center [371, 225] width 7 height 13
click at [356, 224] on icon at bounding box center [355, 225] width 7 height 13
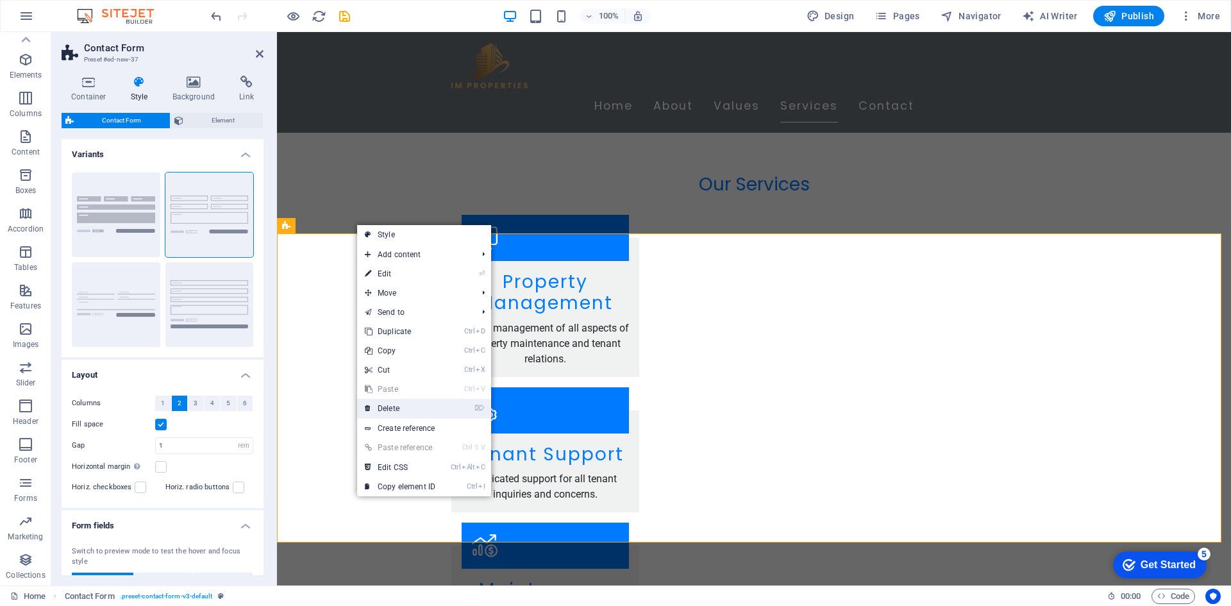
click at [419, 409] on link "⌦ Delete" at bounding box center [400, 408] width 86 height 19
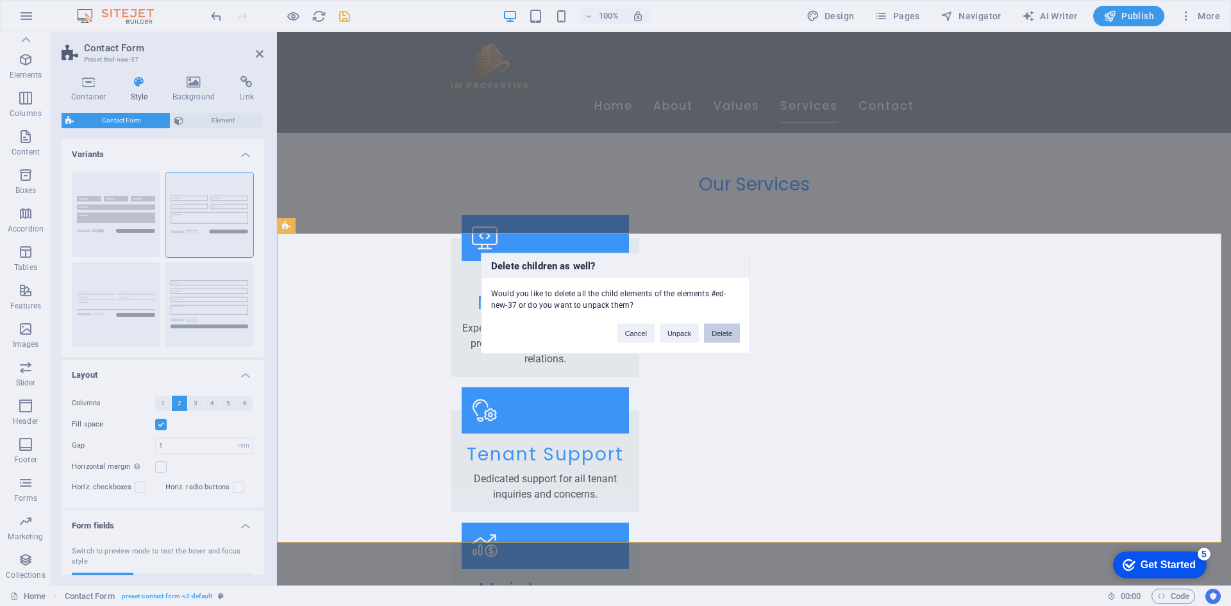
click at [716, 335] on button "Delete" at bounding box center [722, 332] width 36 height 19
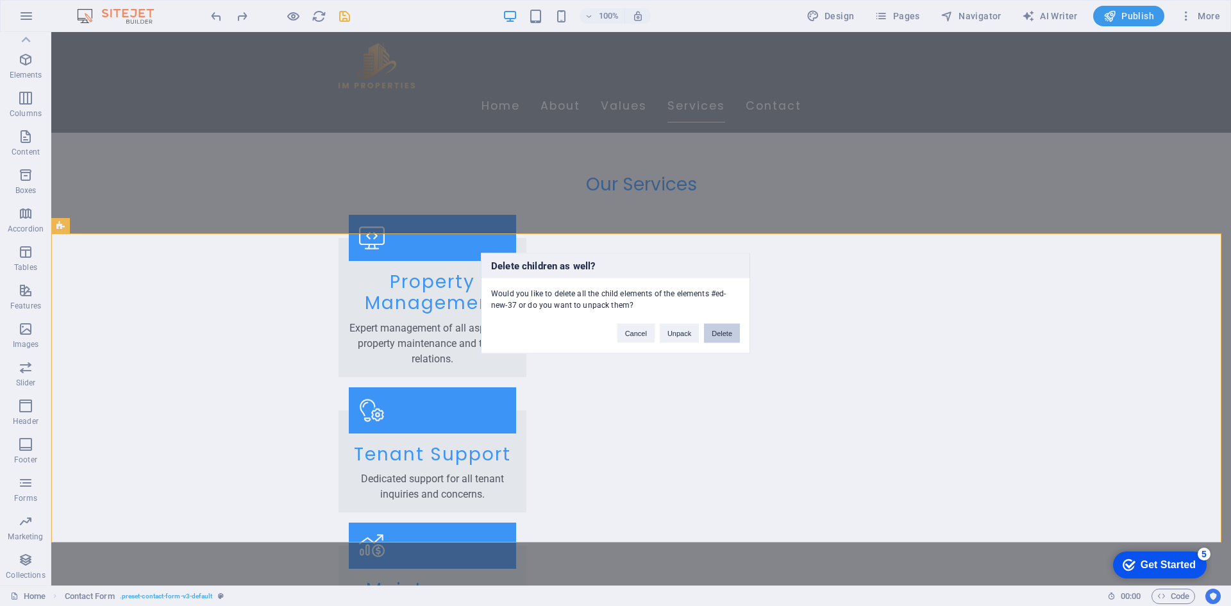
click at [711, 329] on button "Delete" at bounding box center [722, 332] width 36 height 19
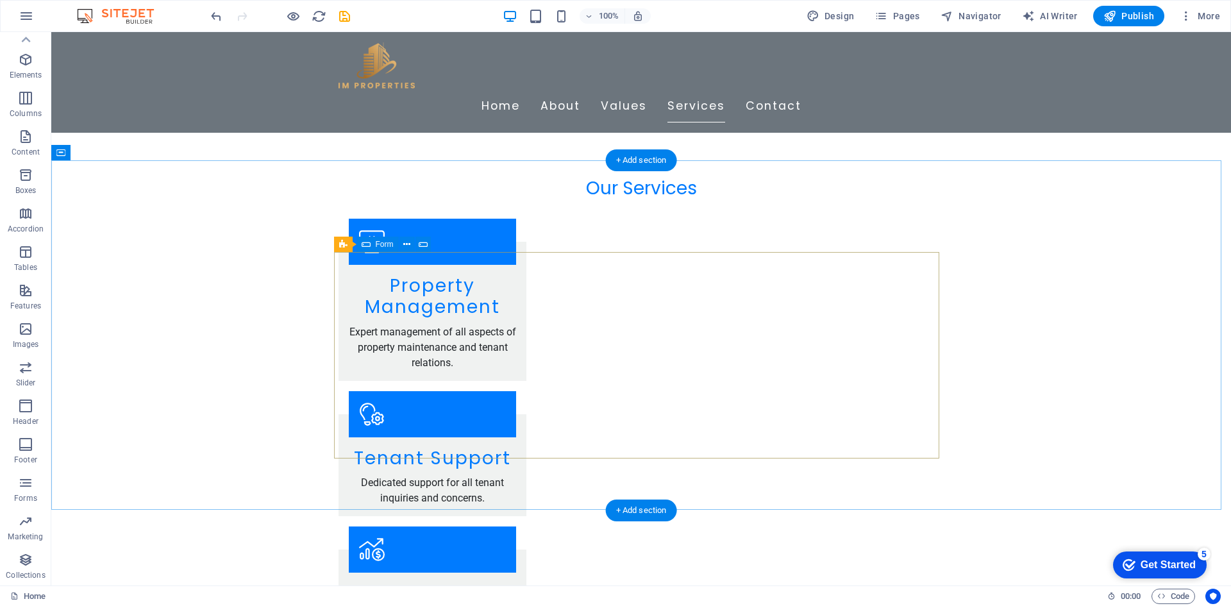
scroll to position [1923, 0]
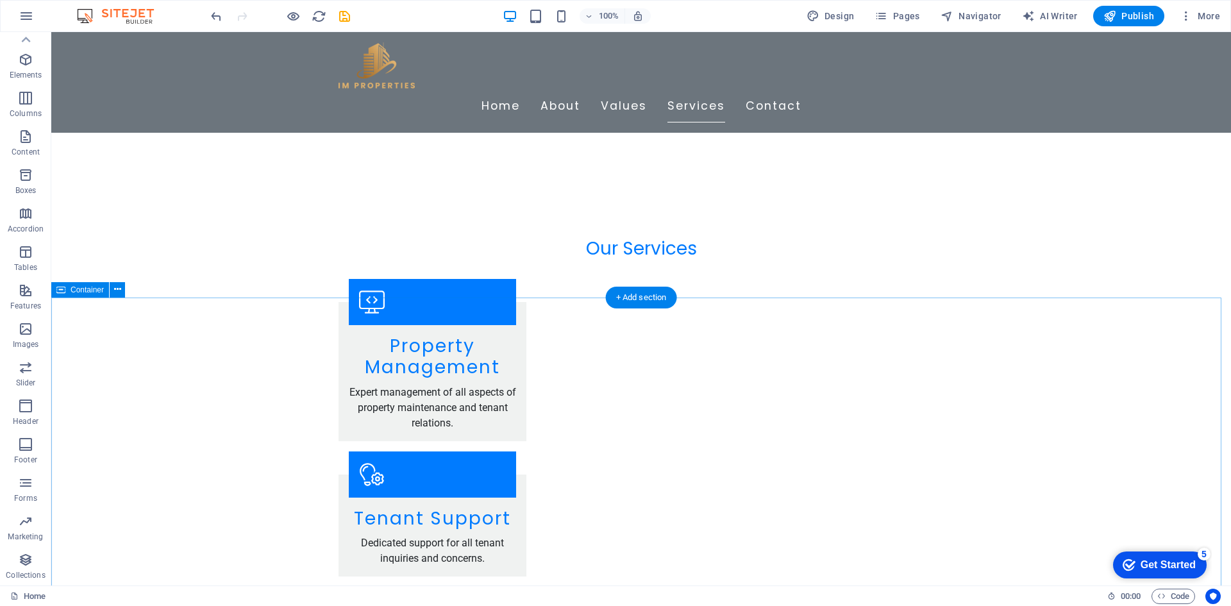
click at [120, 290] on icon at bounding box center [117, 289] width 7 height 13
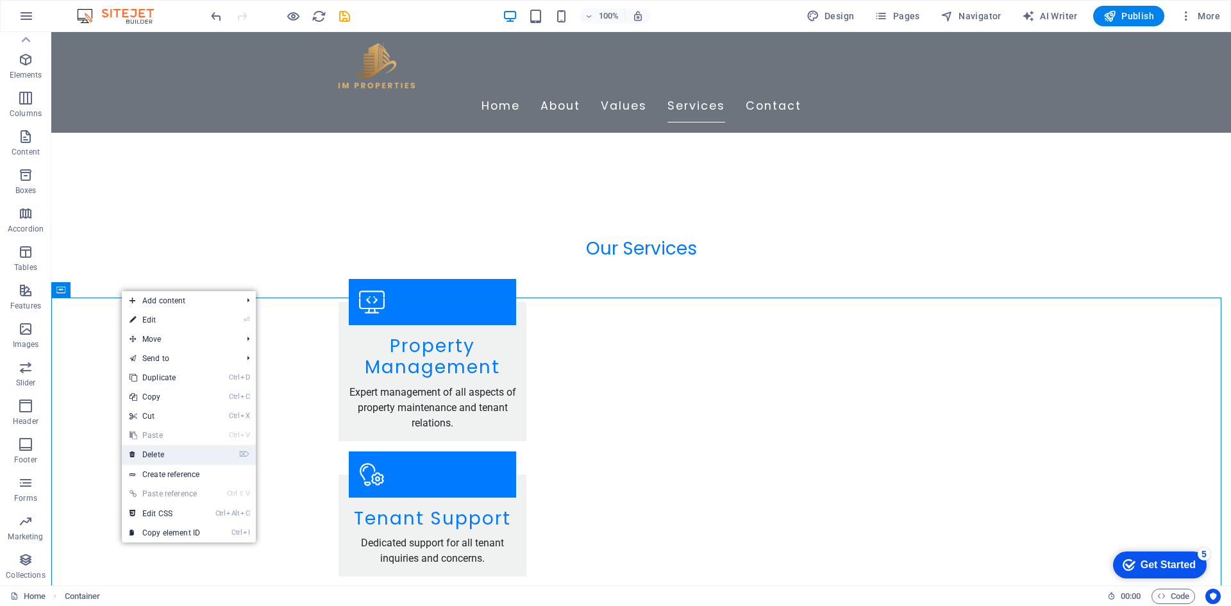
click at [178, 459] on link "⌦ Delete" at bounding box center [165, 454] width 86 height 19
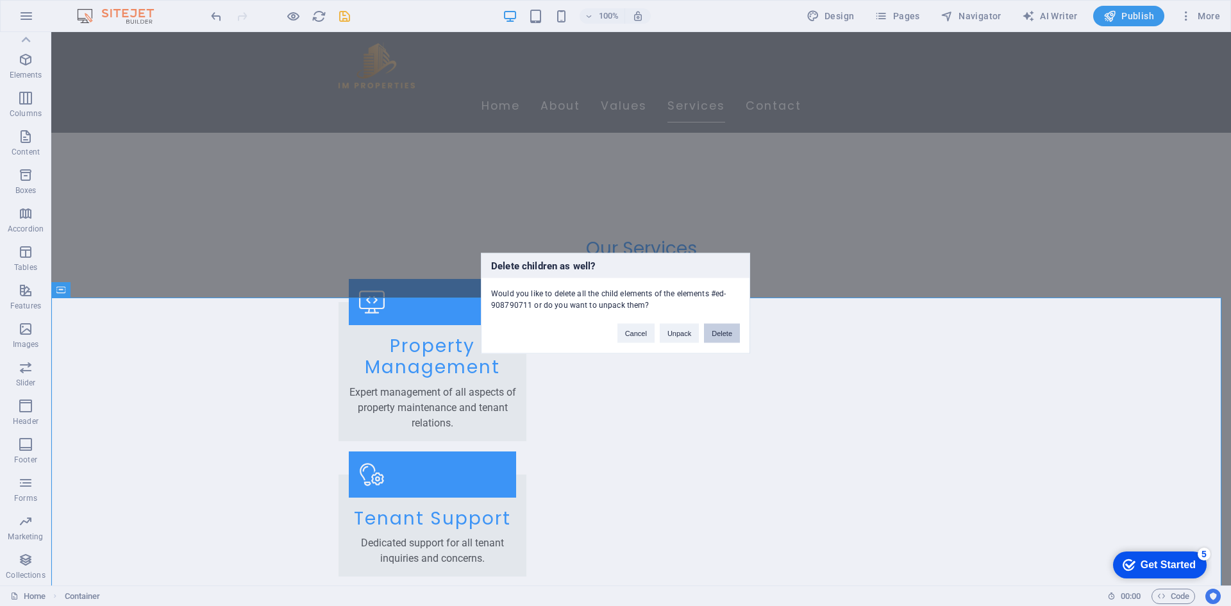
click at [727, 329] on button "Delete" at bounding box center [722, 332] width 36 height 19
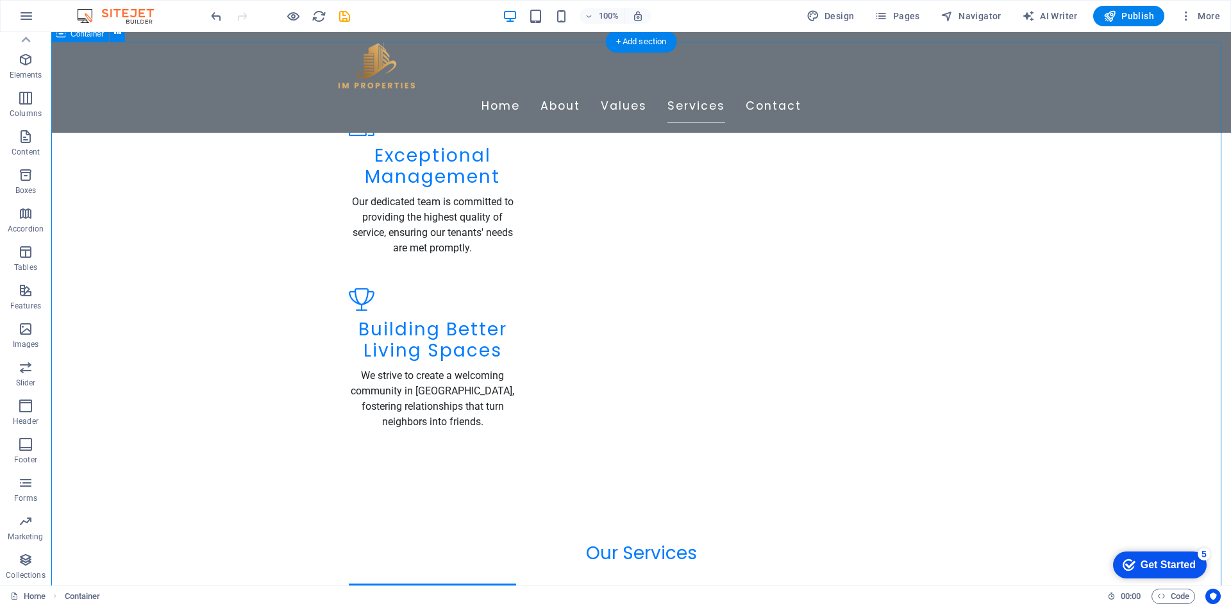
scroll to position [1851, 0]
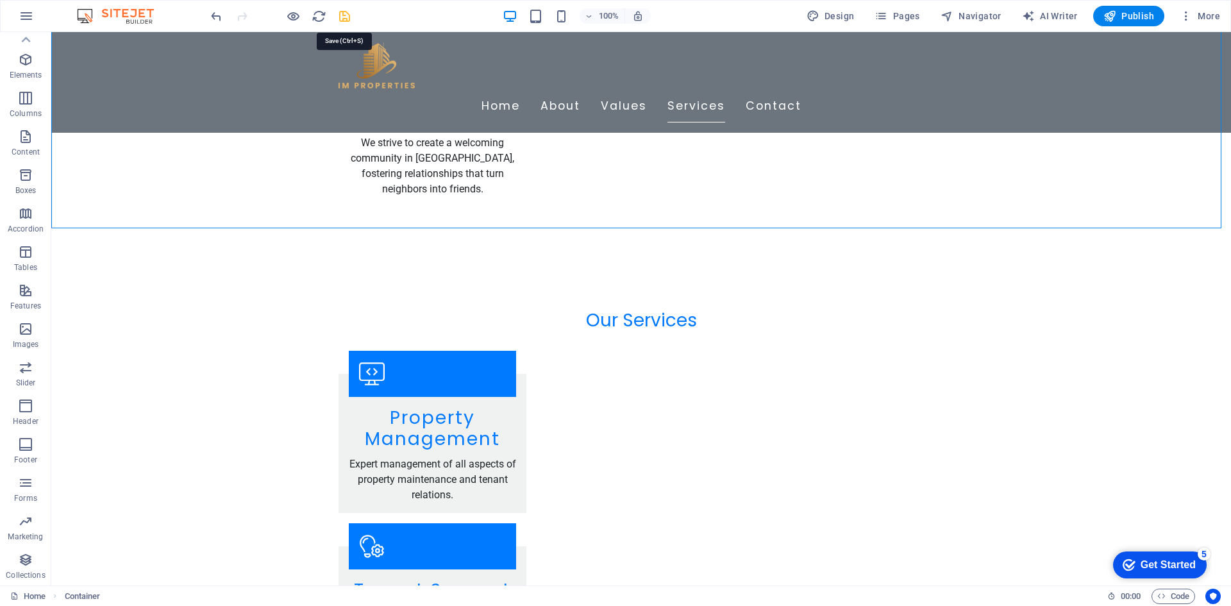
click at [0, 0] on icon "save" at bounding box center [0, 0] width 0 height 0
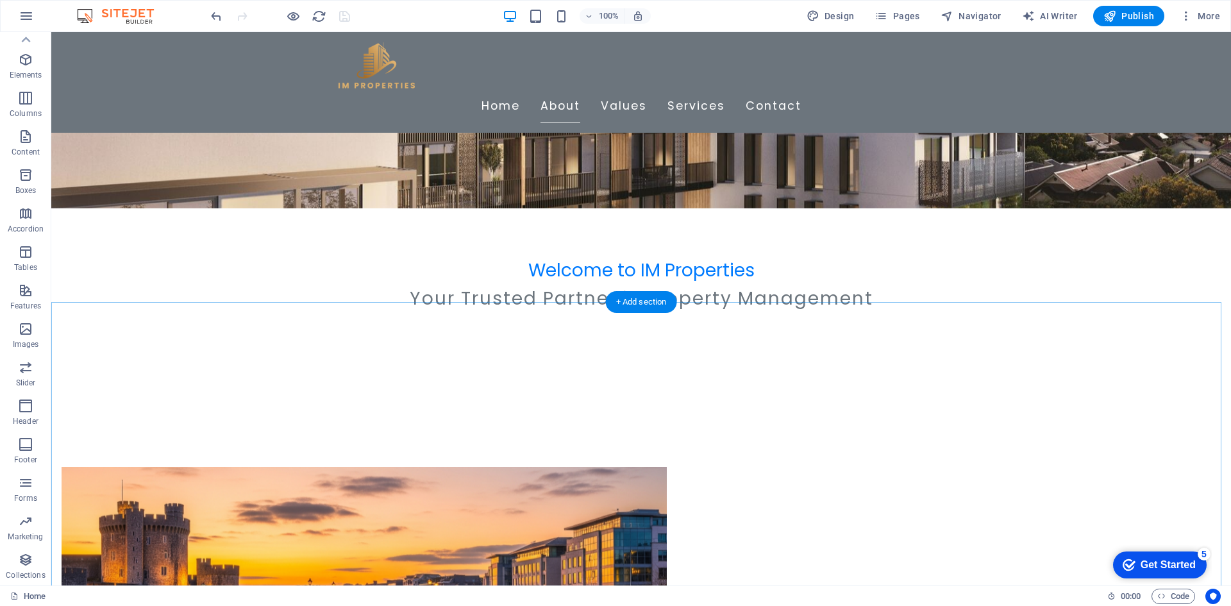
scroll to position [0, 0]
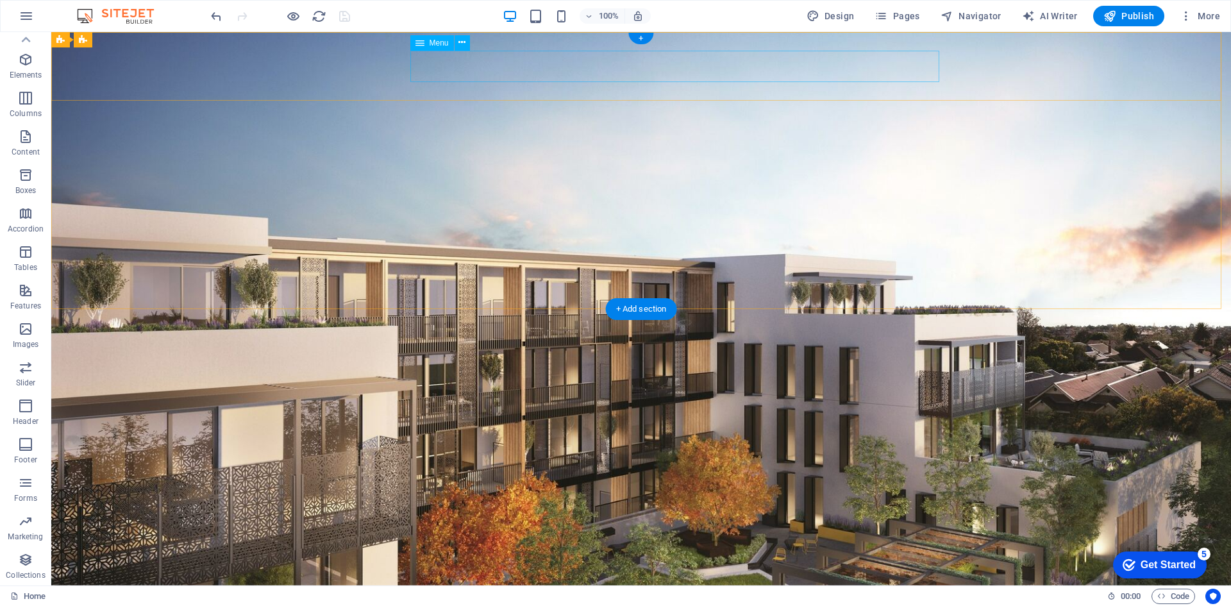
click at [802, 575] on nav "Home About Values Services Contact" at bounding box center [640, 591] width 605 height 32
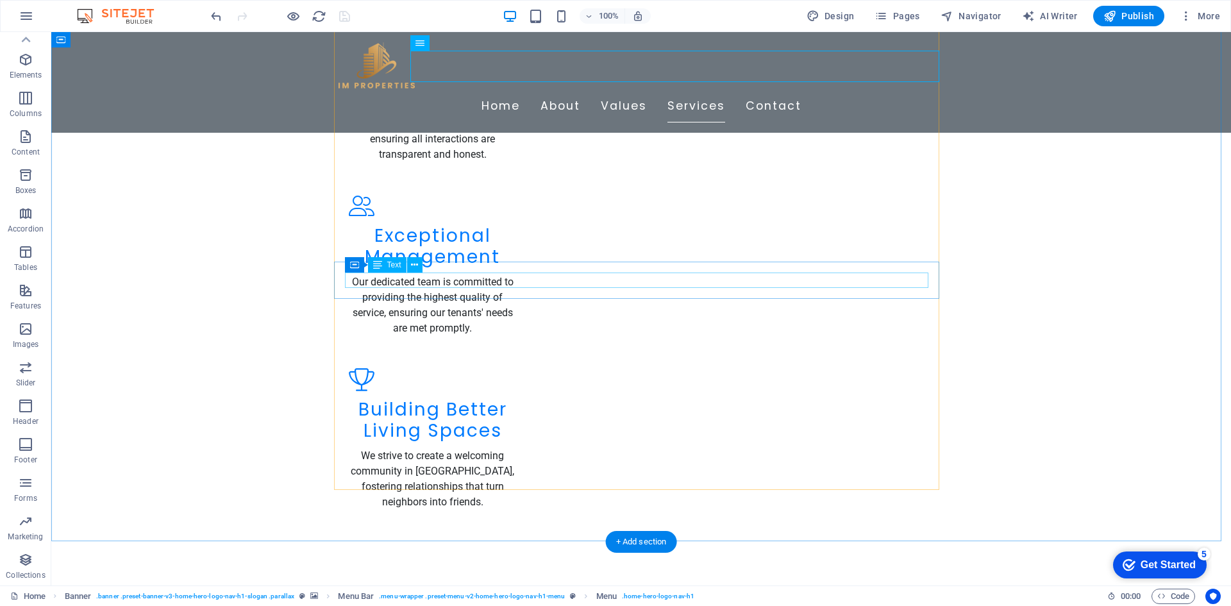
scroll to position [1851, 0]
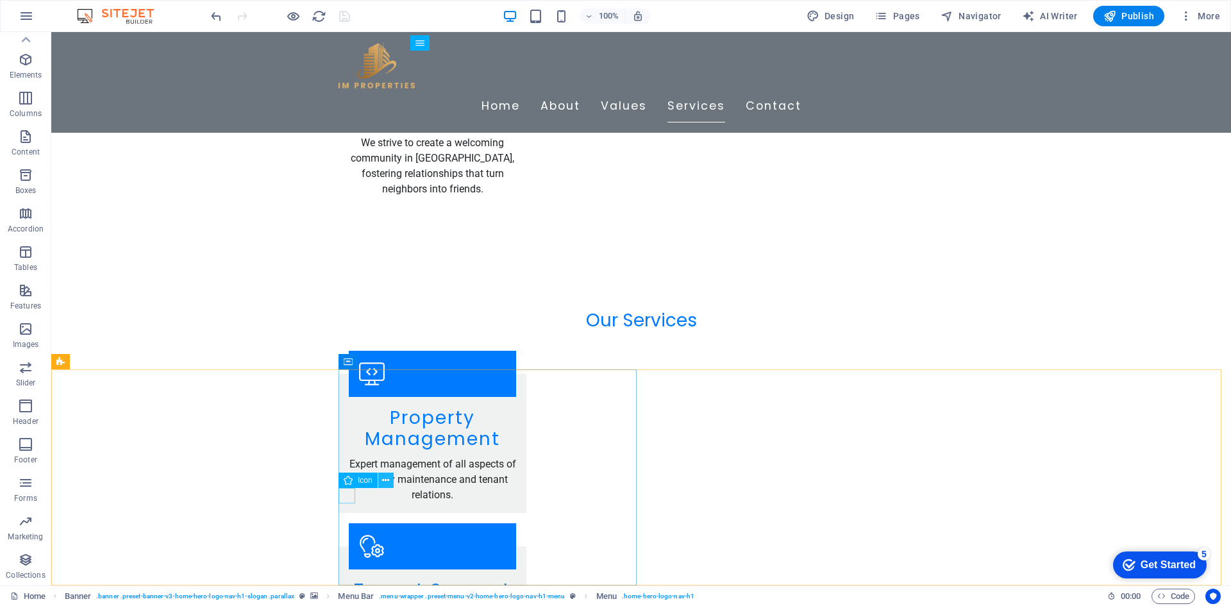
click at [386, 479] on icon at bounding box center [385, 480] width 7 height 13
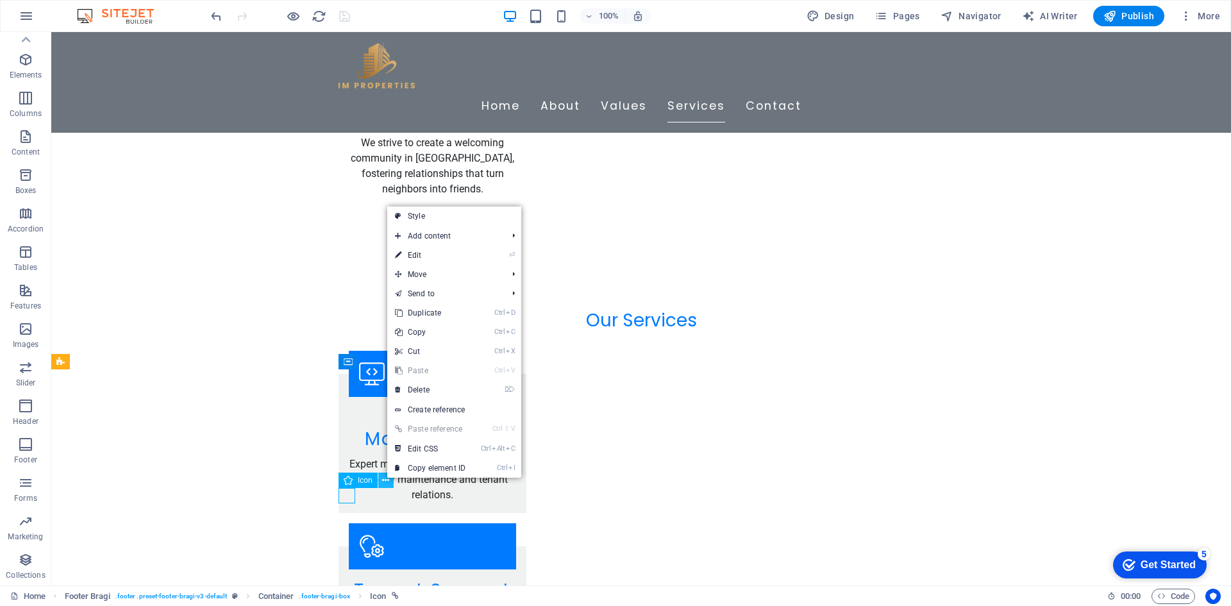
click at [386, 479] on icon at bounding box center [385, 480] width 7 height 13
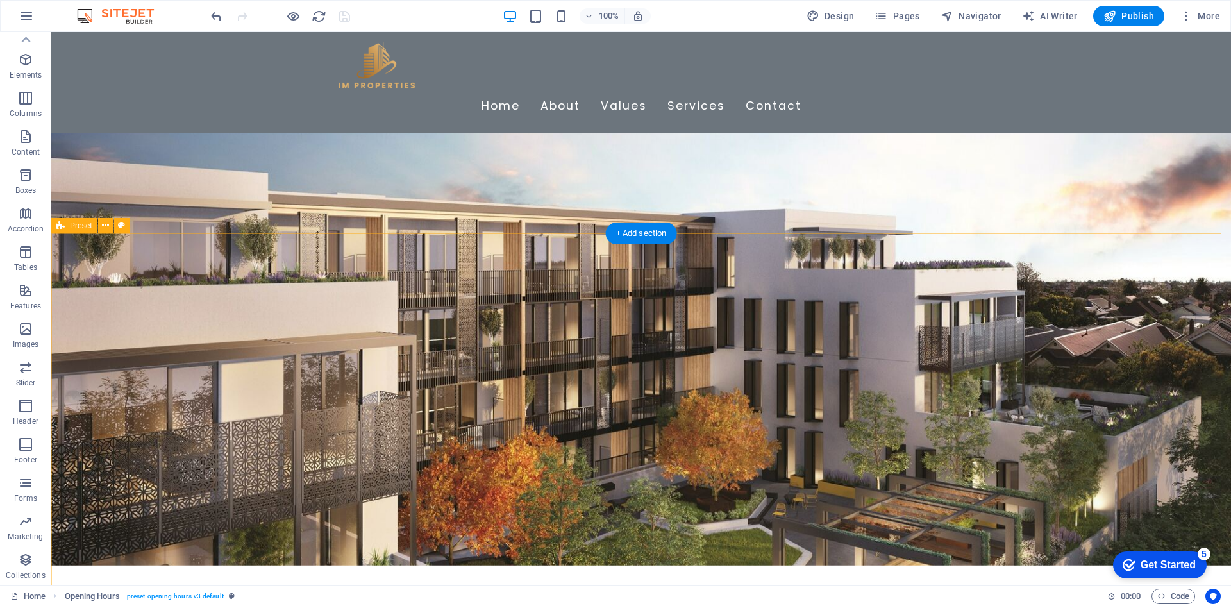
scroll to position [0, 0]
